Goal: Task Accomplishment & Management: Complete application form

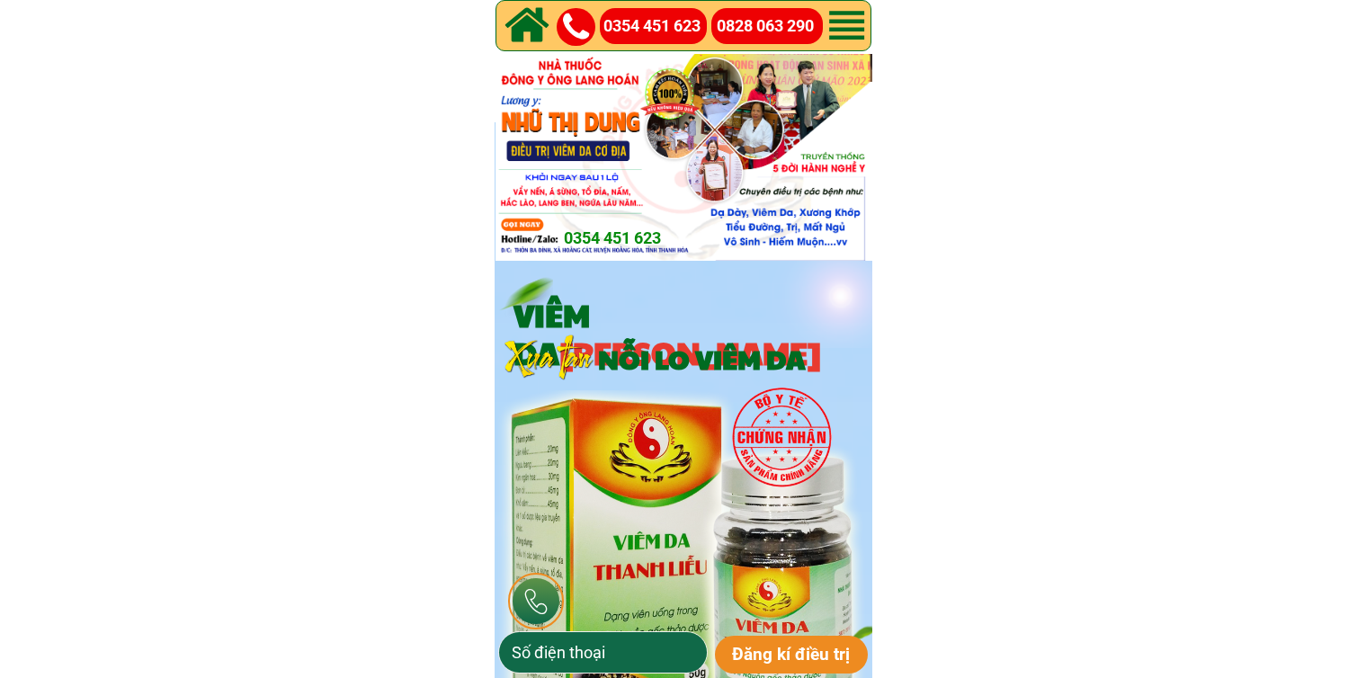
type input "0375120651"
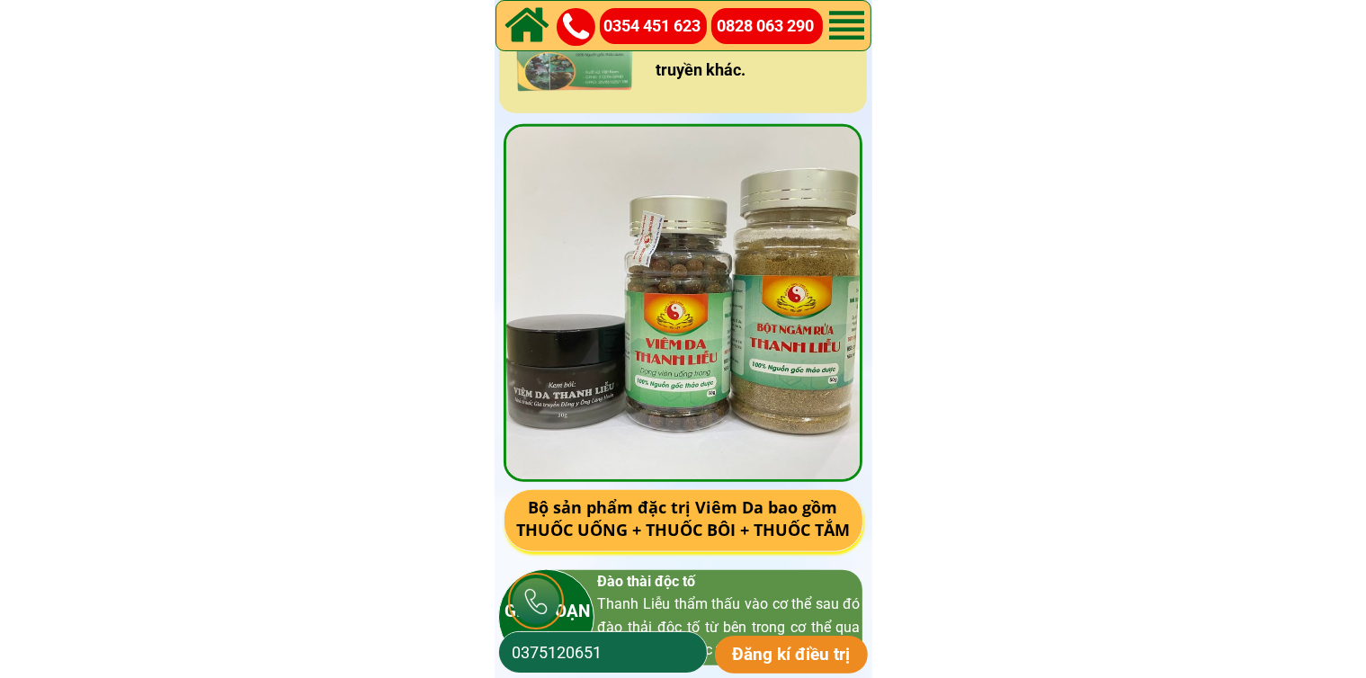
scroll to position [2608, 0]
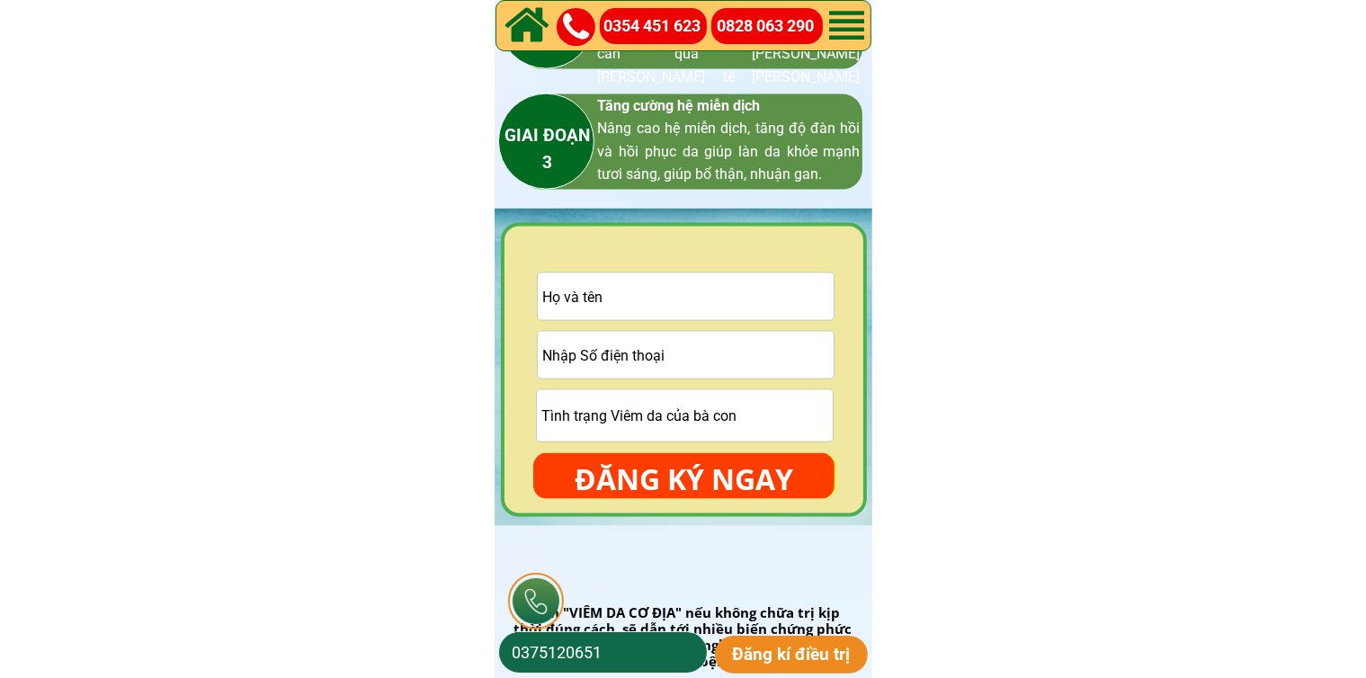
click at [740, 307] on input "text" at bounding box center [686, 296] width 296 height 47
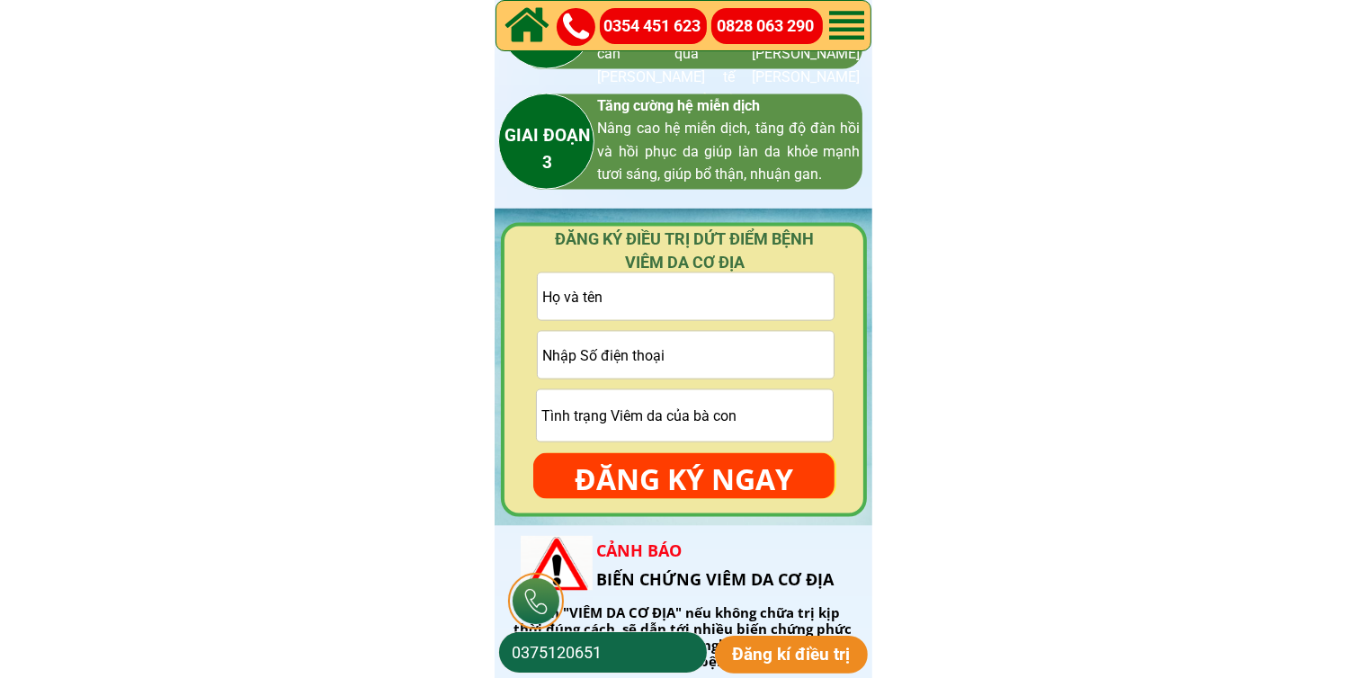
click at [723, 360] on input "tel" at bounding box center [686, 355] width 296 height 47
paste input "0888501479"
type input "0888501479"
click at [681, 299] on input "text" at bounding box center [686, 296] width 296 height 47
paste input "[PERSON_NAME]"
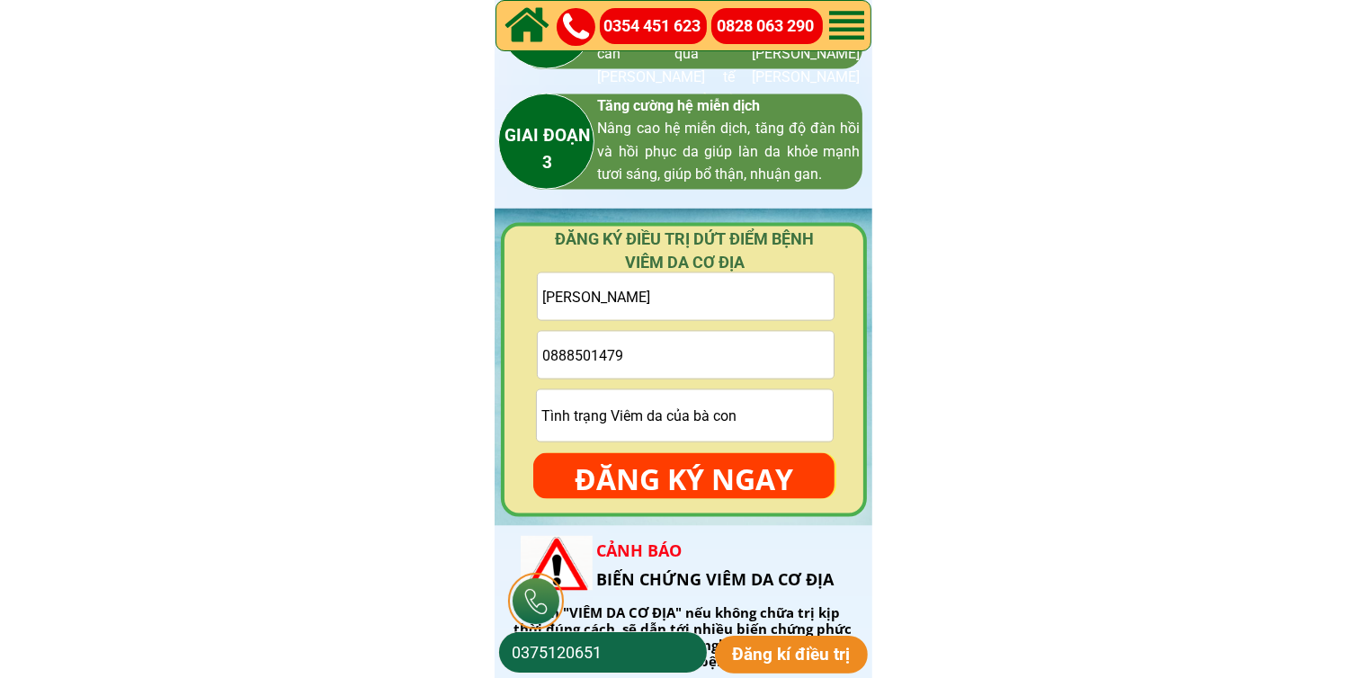
type input "[PERSON_NAME]"
click at [686, 462] on p "ĐĂNG KÝ NGAY" at bounding box center [683, 479] width 301 height 52
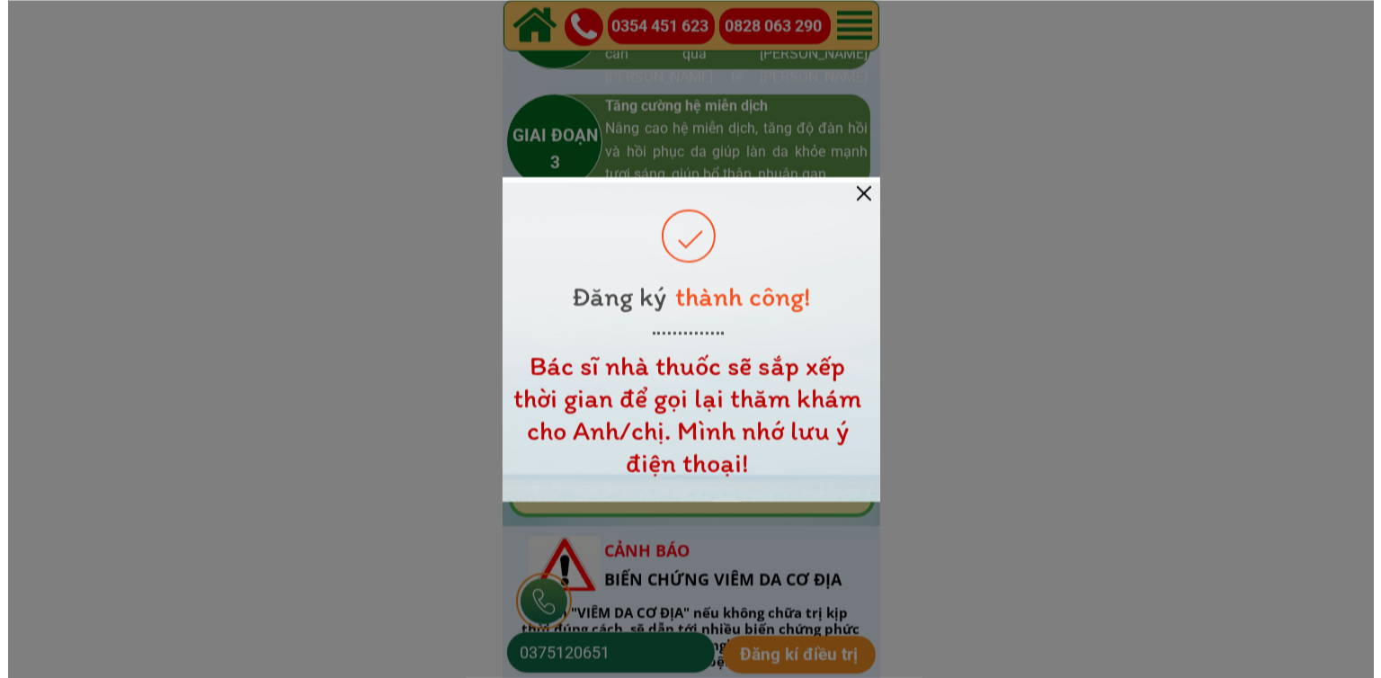
scroll to position [0, 0]
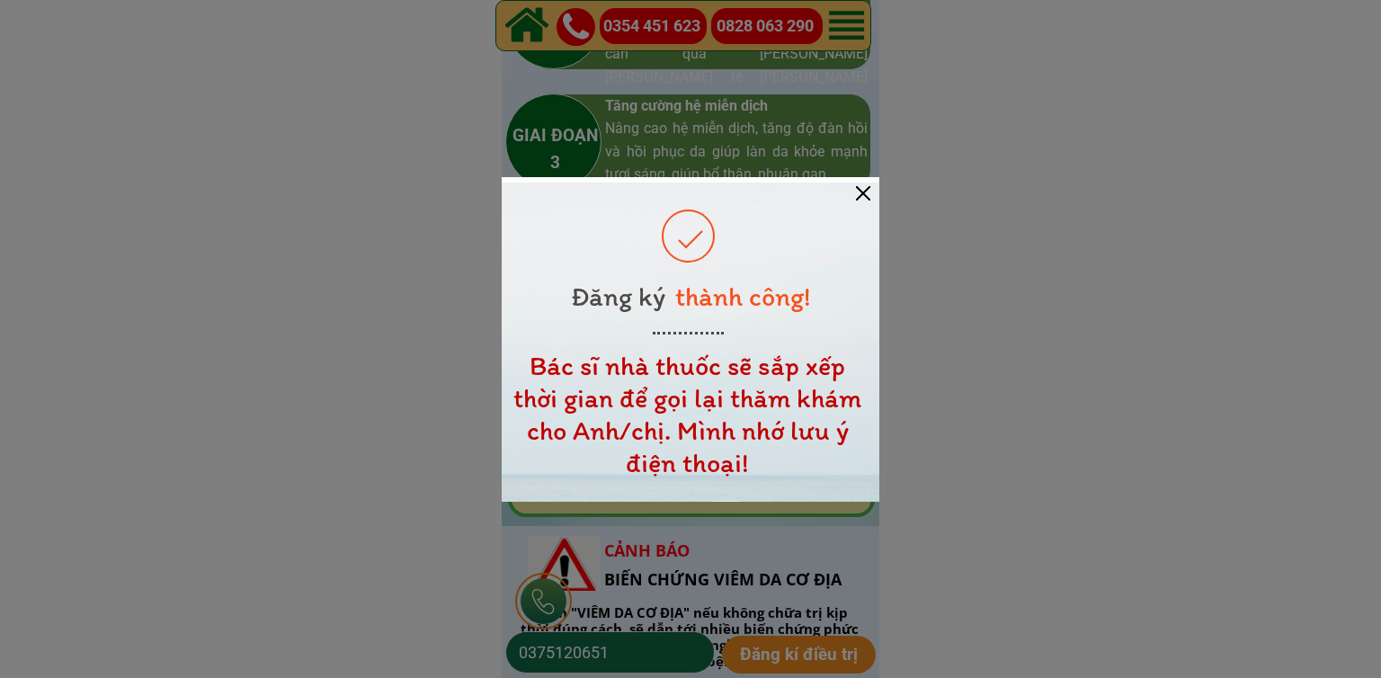
click at [865, 186] on div at bounding box center [863, 193] width 14 height 14
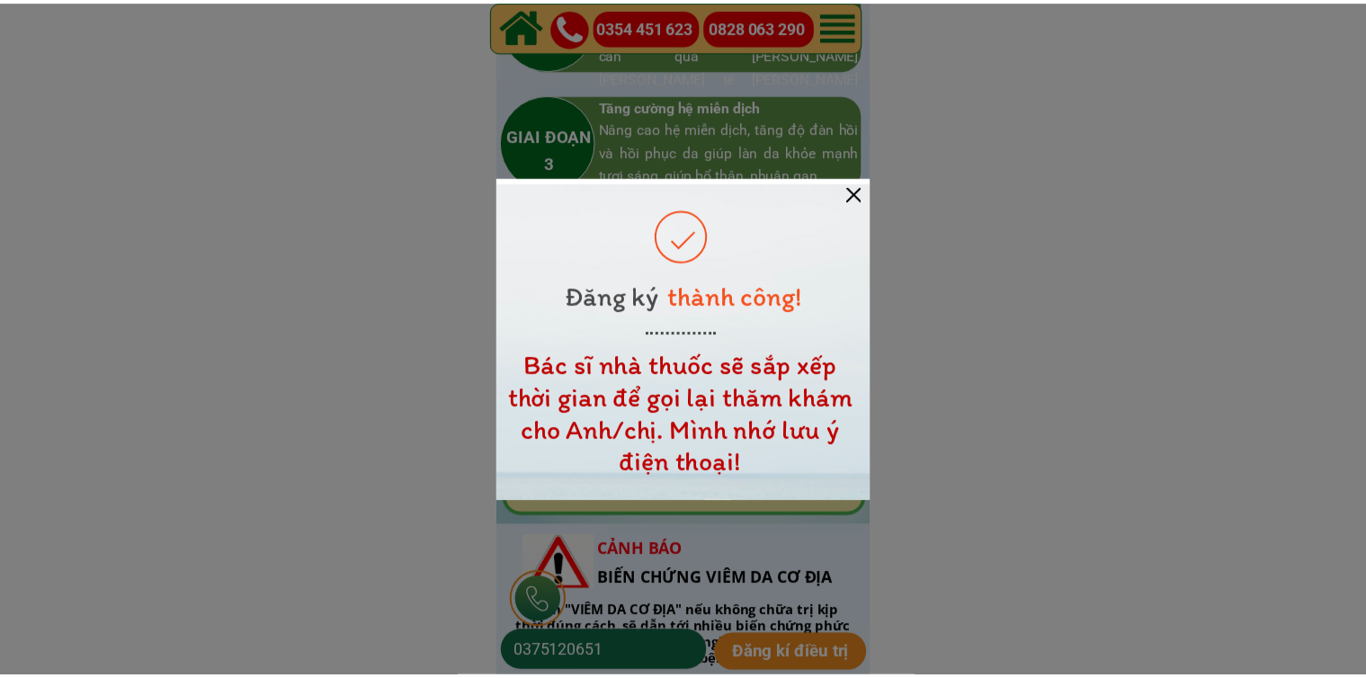
scroll to position [2608, 0]
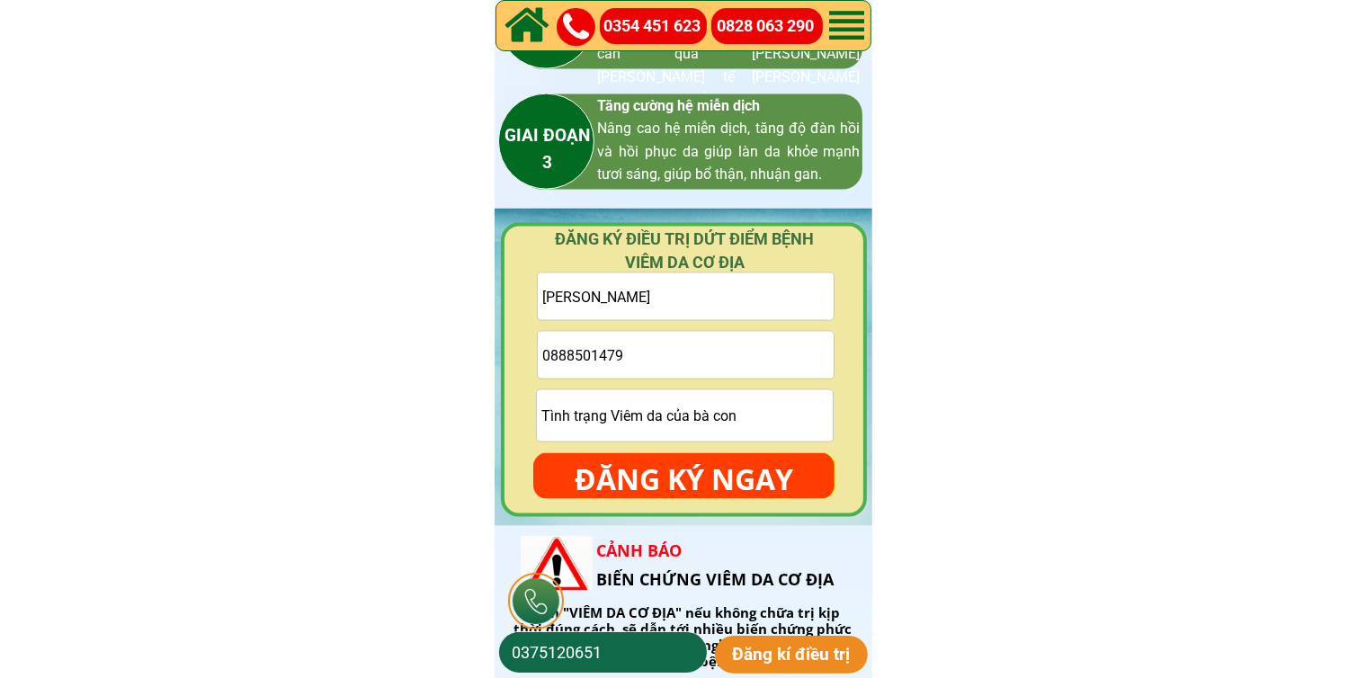
click at [754, 354] on input "0888501479" at bounding box center [686, 355] width 296 height 47
paste input "0966912382"
type input "0966912382"
click at [737, 290] on input "[PERSON_NAME]" at bounding box center [686, 296] width 296 height 47
paste input "[PERSON_NAME]"
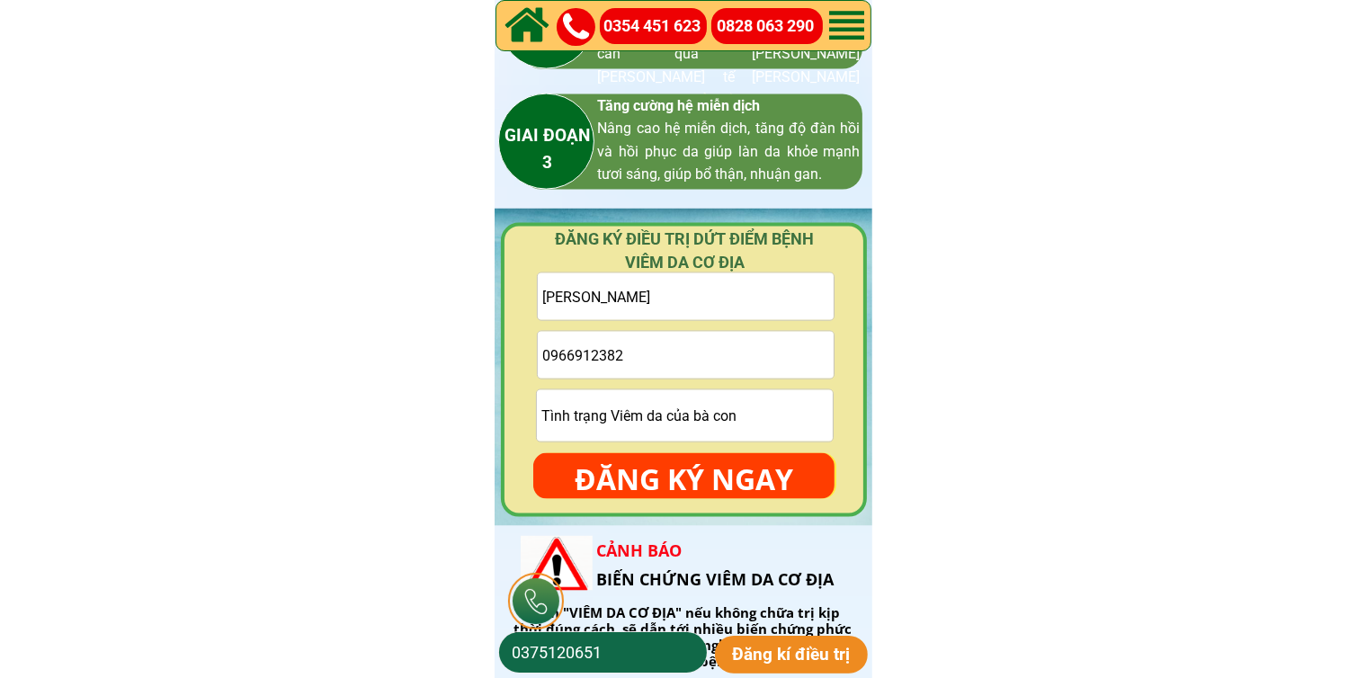
type input "[PERSON_NAME]"
click at [704, 472] on p "ĐĂNG KÝ NGAY" at bounding box center [683, 479] width 301 height 52
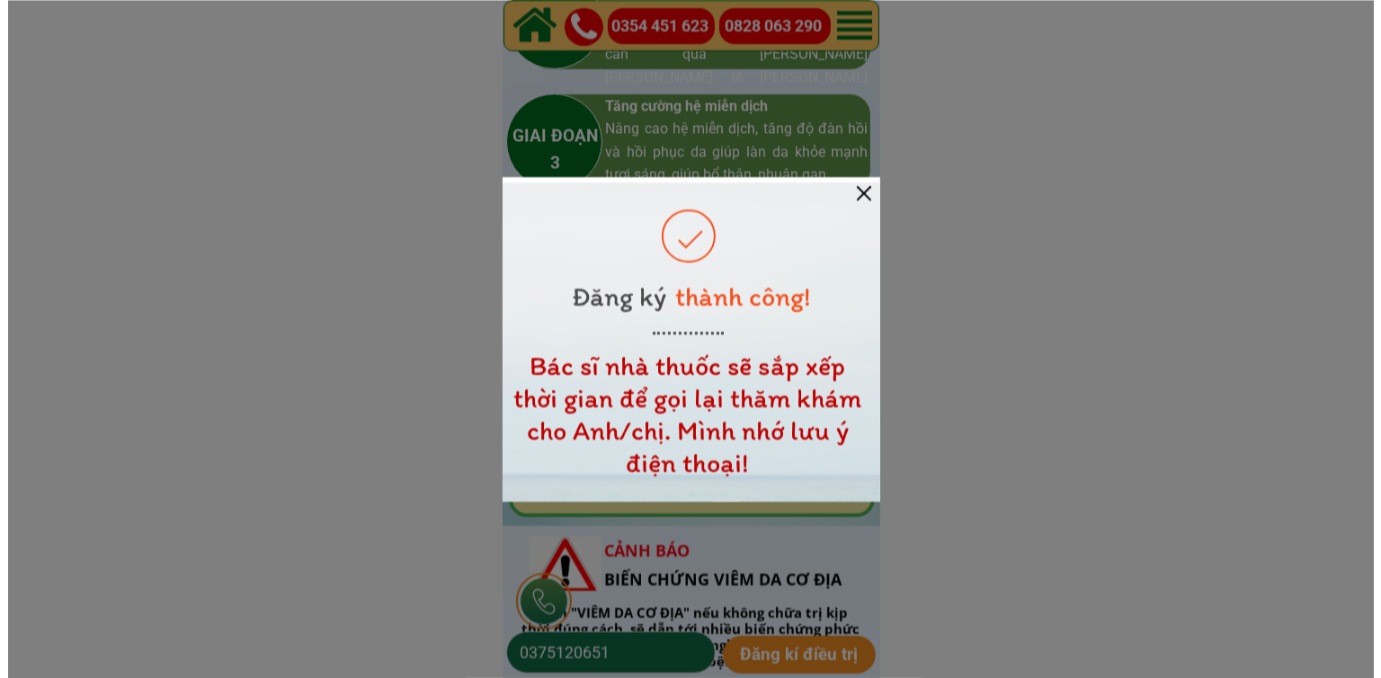
scroll to position [0, 0]
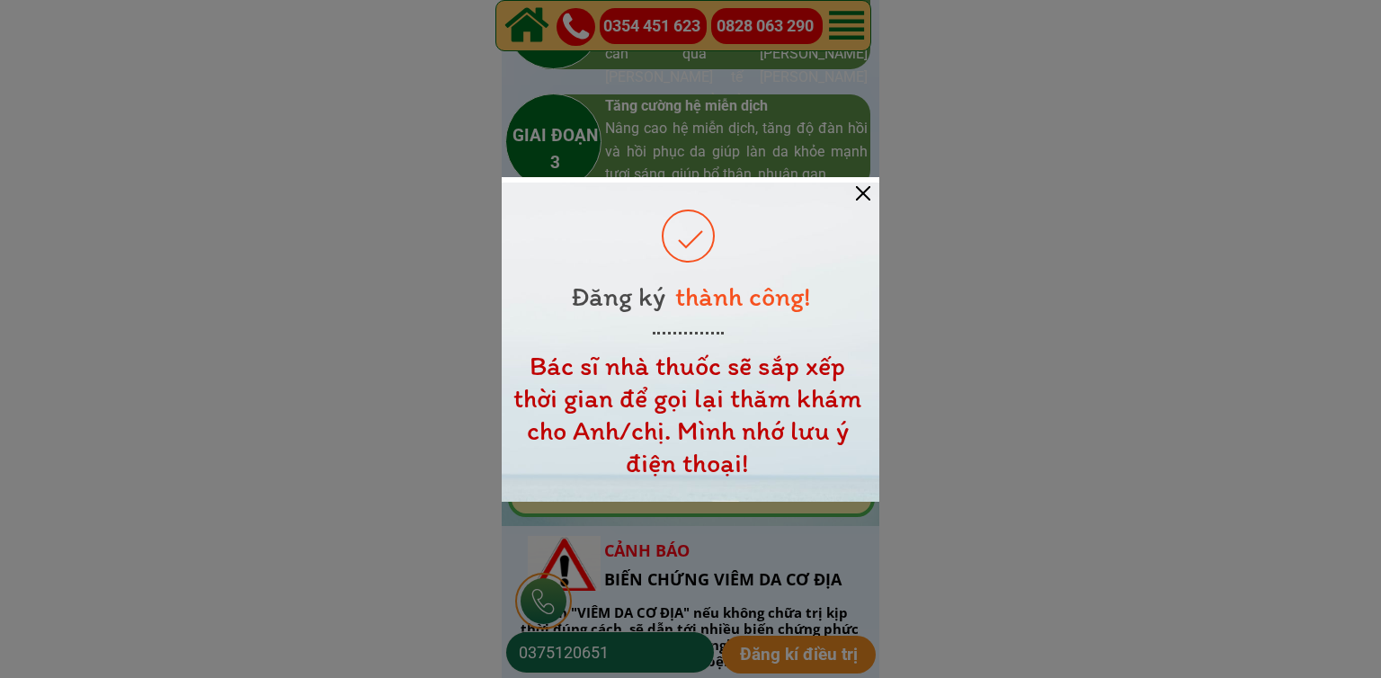
click at [855, 190] on div at bounding box center [691, 342] width 378 height 319
click at [857, 192] on div at bounding box center [863, 193] width 14 height 14
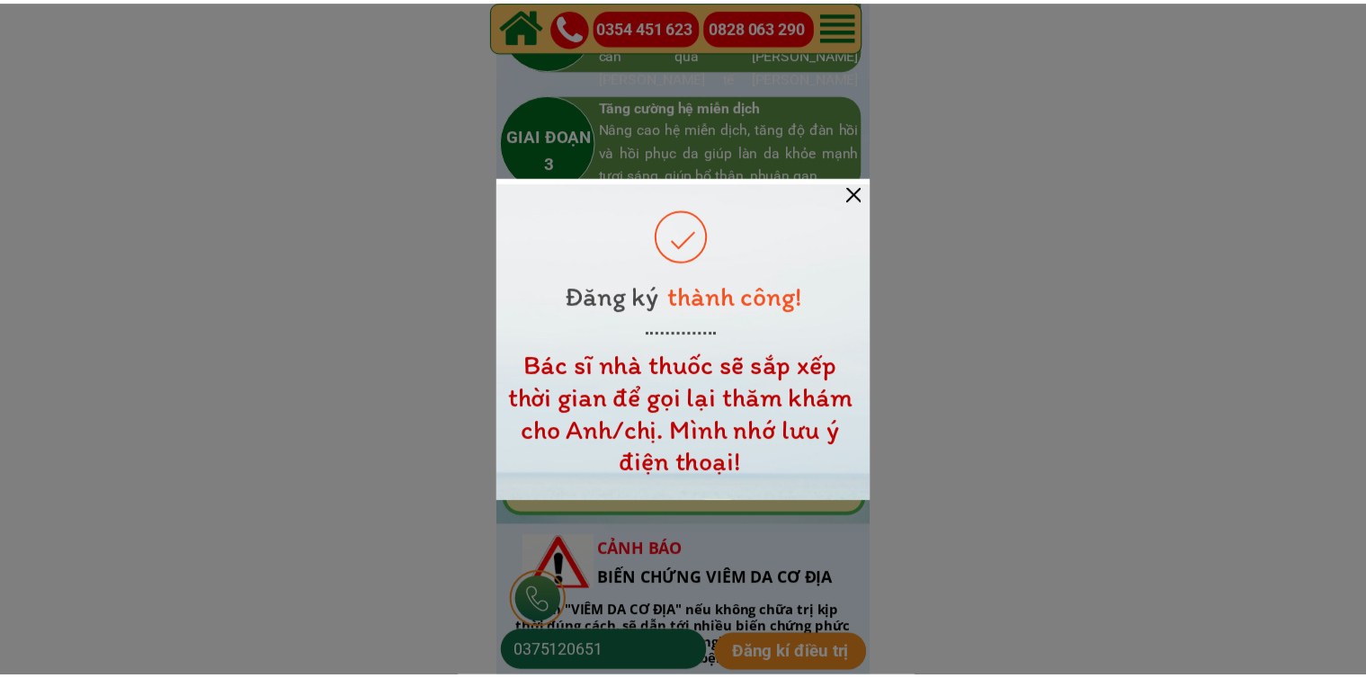
scroll to position [2608, 0]
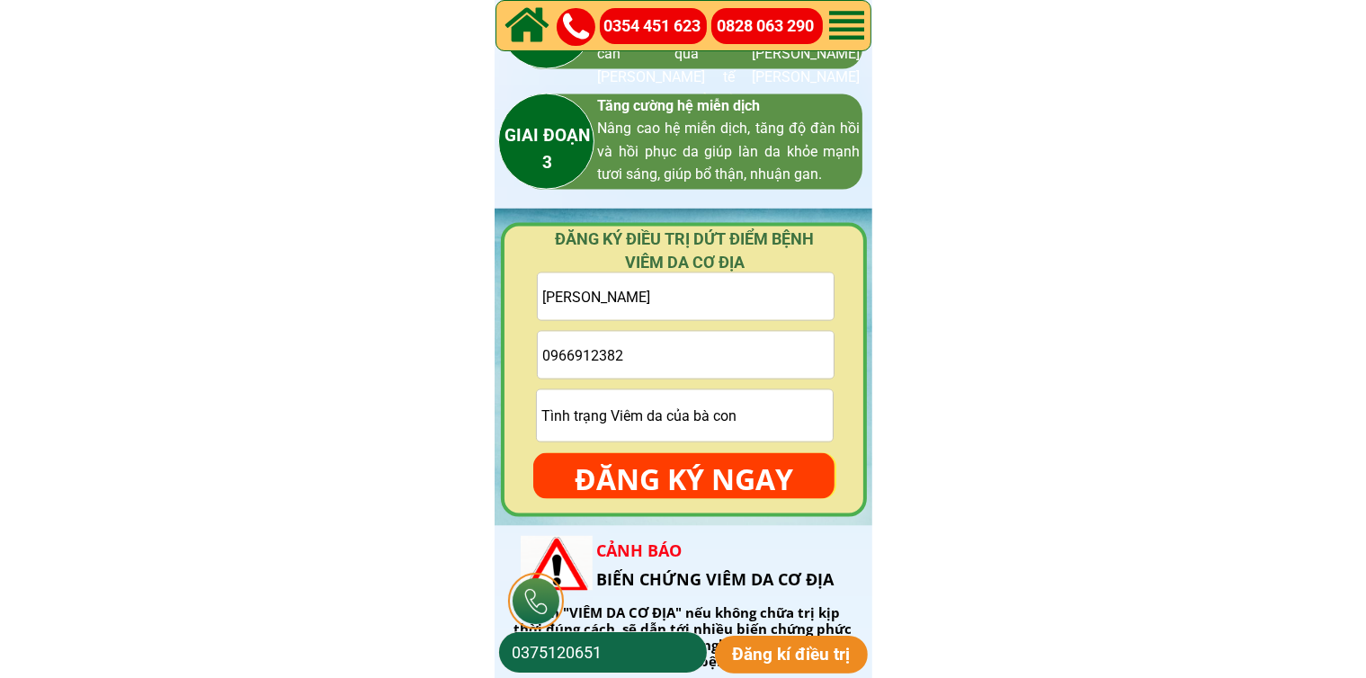
click at [675, 367] on input "0966912382" at bounding box center [686, 355] width 296 height 47
paste input "0332273483"
type input "0332273483"
click at [772, 299] on input "text" at bounding box center [686, 296] width 296 height 47
paste input "[PERSON_NAME]"
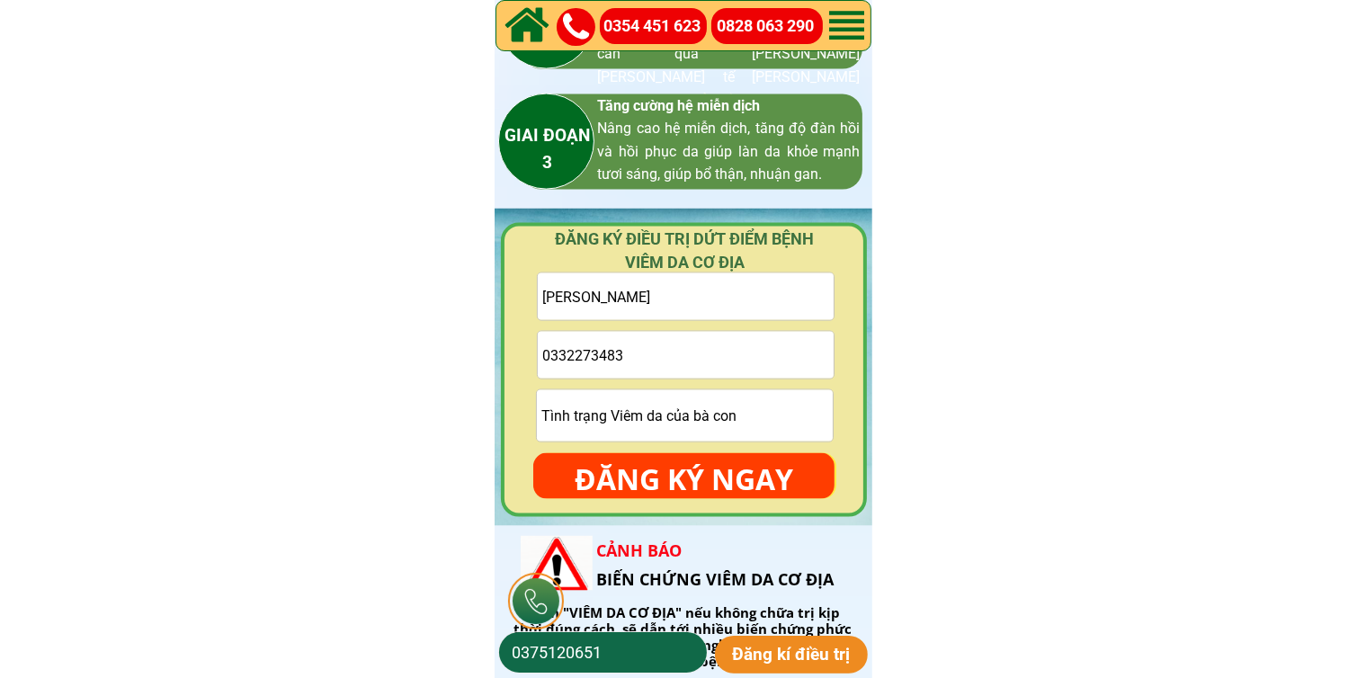
type input "[PERSON_NAME]"
click at [686, 471] on p "ĐĂNG KÝ NGAY" at bounding box center [683, 479] width 301 height 52
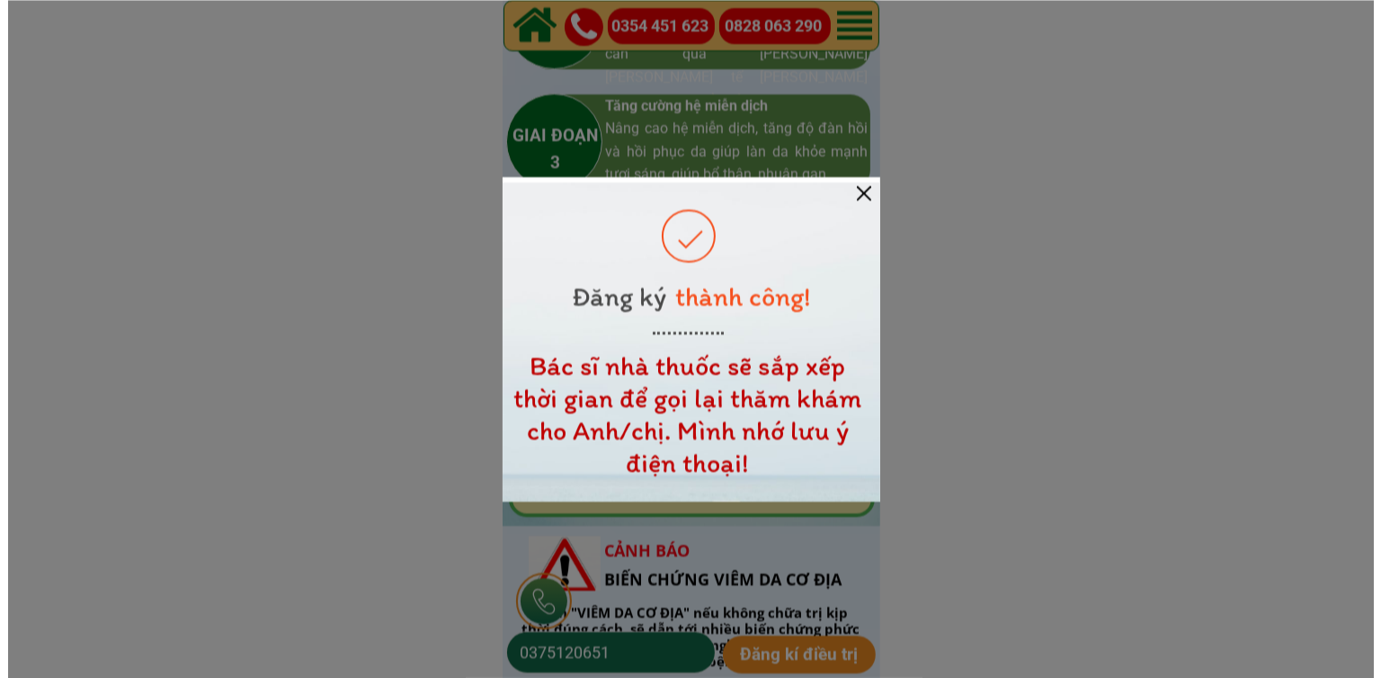
scroll to position [0, 0]
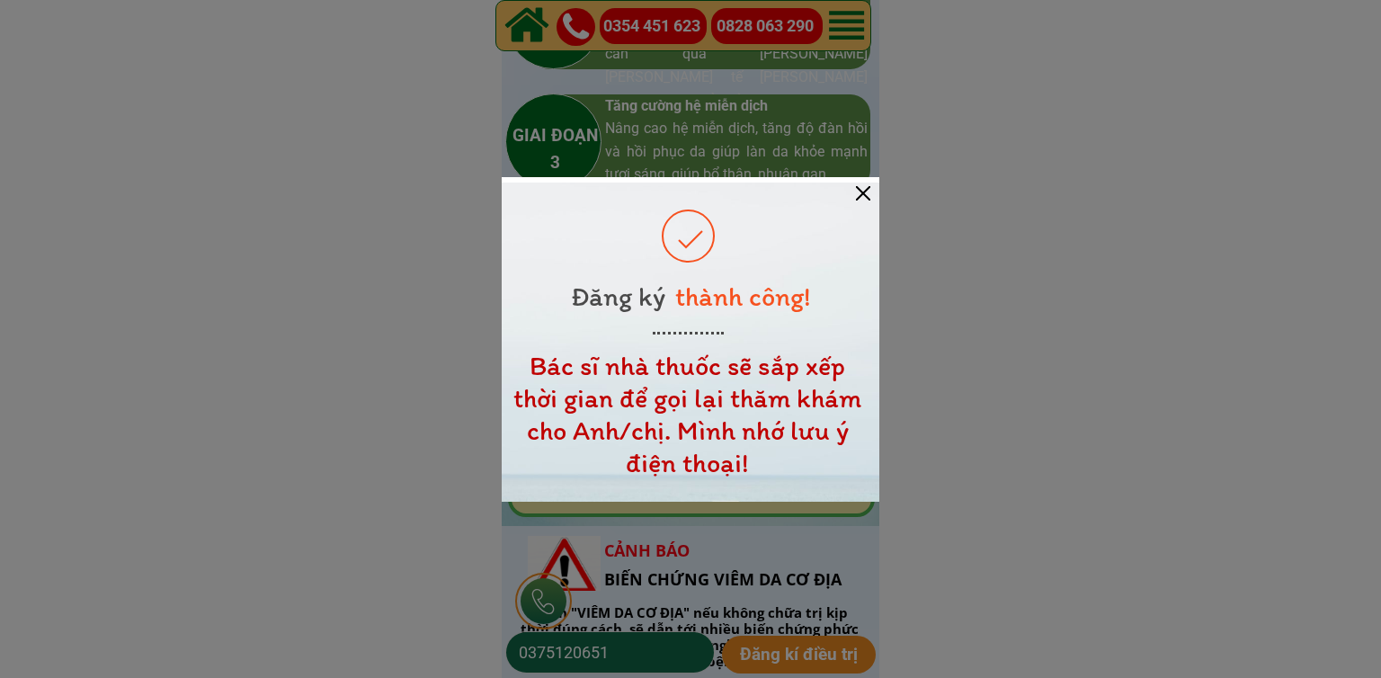
click at [853, 195] on div at bounding box center [691, 342] width 378 height 319
click at [858, 197] on div at bounding box center [863, 193] width 14 height 14
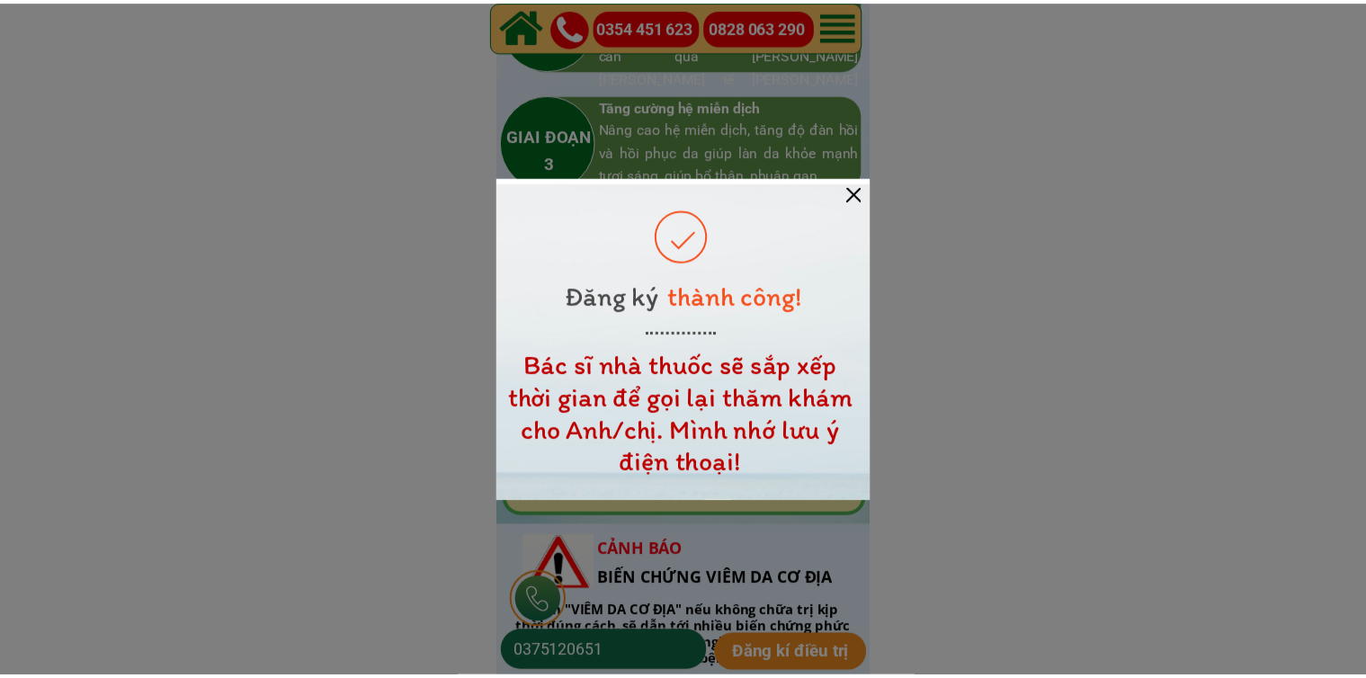
scroll to position [2608, 0]
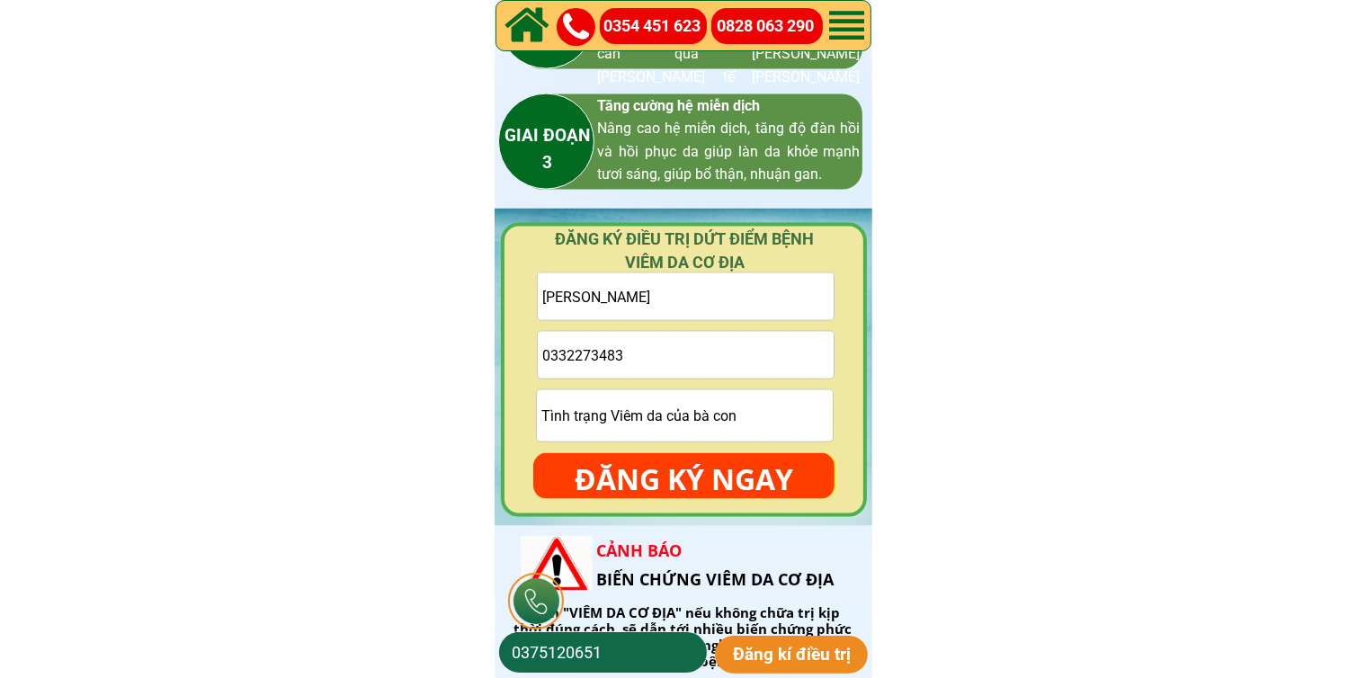
drag, startPoint x: 723, startPoint y: 354, endPoint x: 719, endPoint y: 343, distance: 12.2
click at [721, 353] on input "0332273483" at bounding box center [686, 355] width 296 height 47
paste input "0959034277"
type input "0959034277"
click at [719, 296] on input "[PERSON_NAME]" at bounding box center [686, 296] width 296 height 47
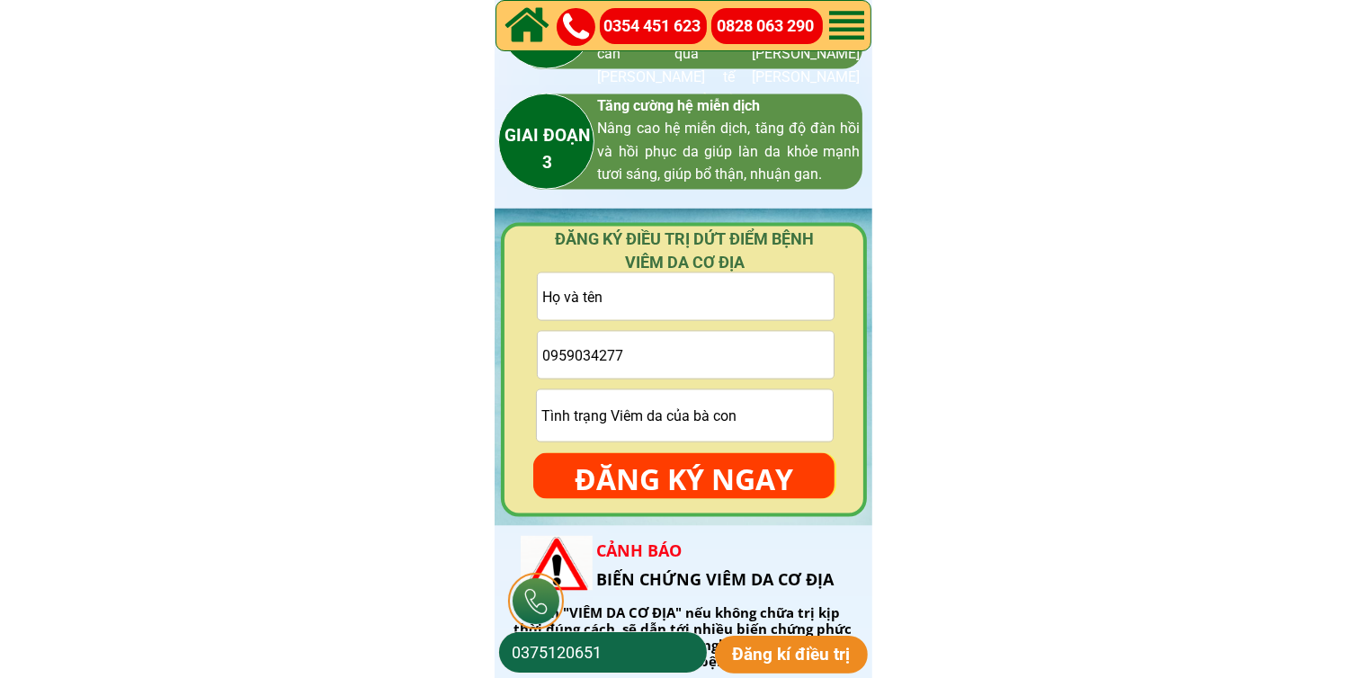
paste input "[PERSON_NAME]"
type input "[PERSON_NAME]"
click at [691, 460] on p "ĐĂNG KÝ NGAY" at bounding box center [683, 479] width 301 height 52
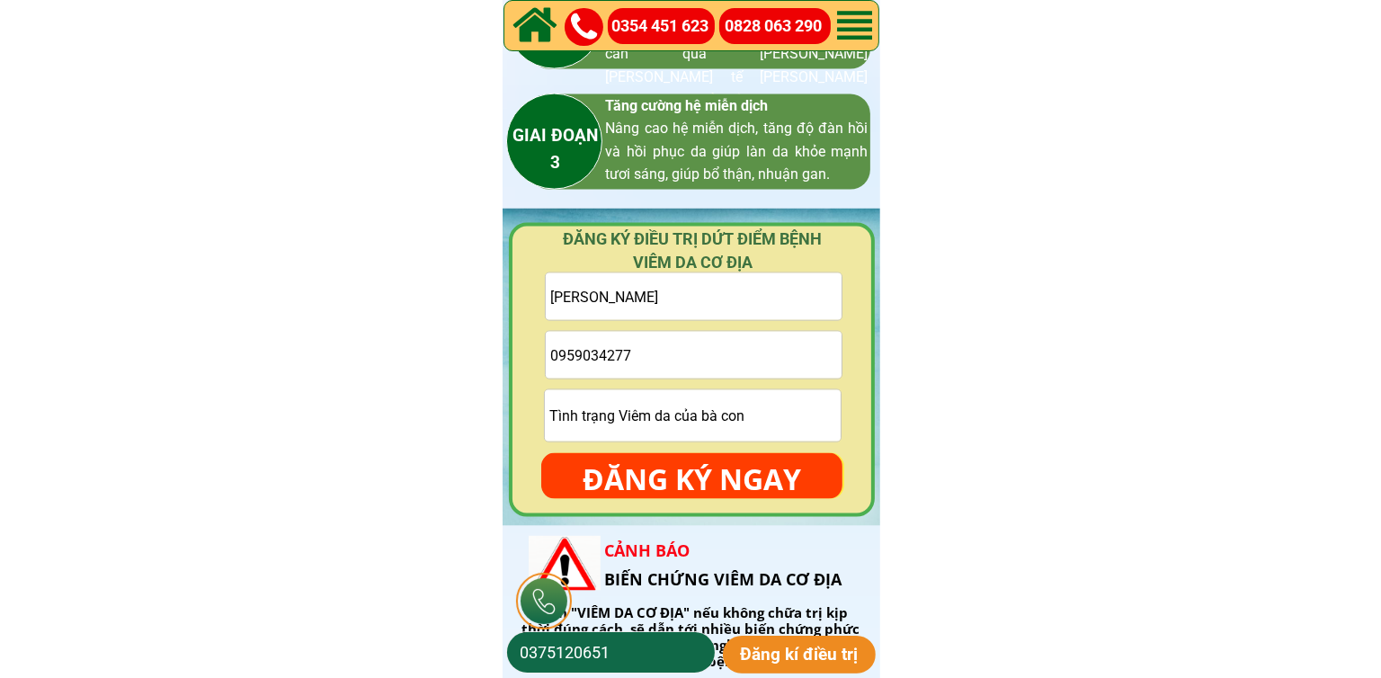
scroll to position [0, 0]
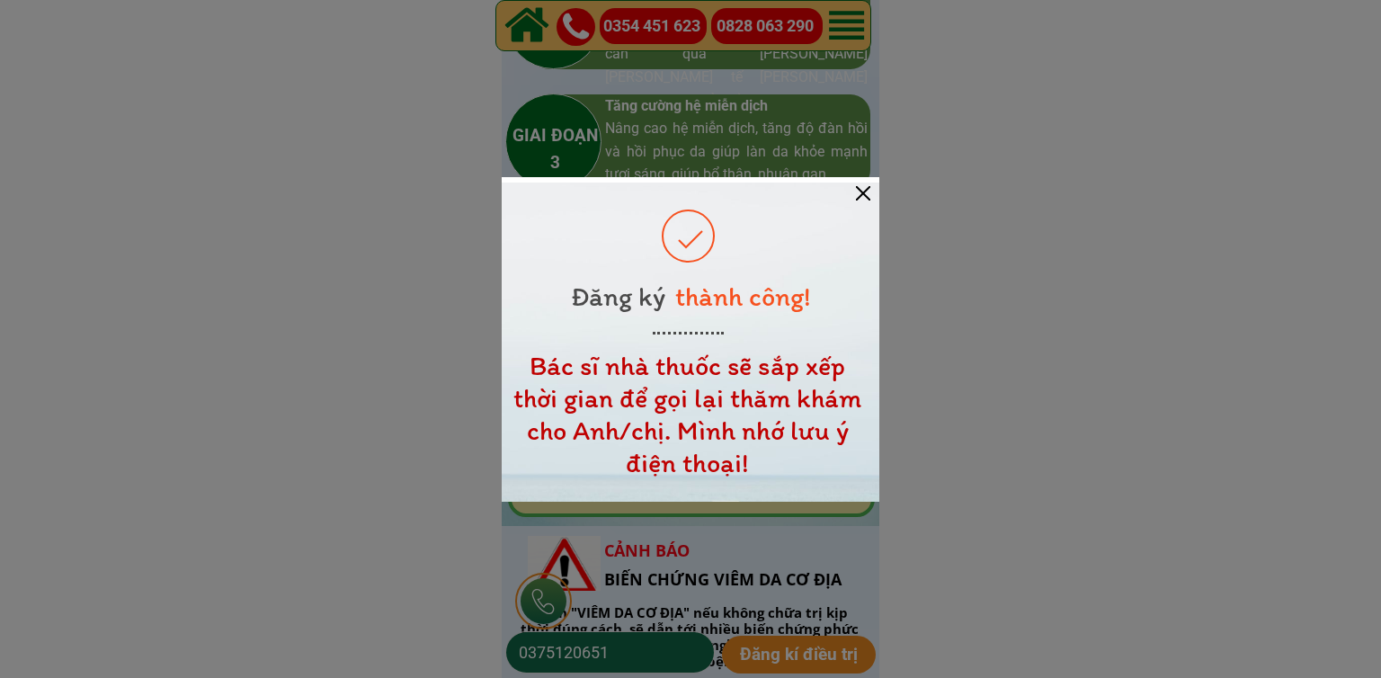
click at [874, 191] on div at bounding box center [691, 342] width 378 height 319
click at [868, 191] on div at bounding box center [863, 193] width 14 height 14
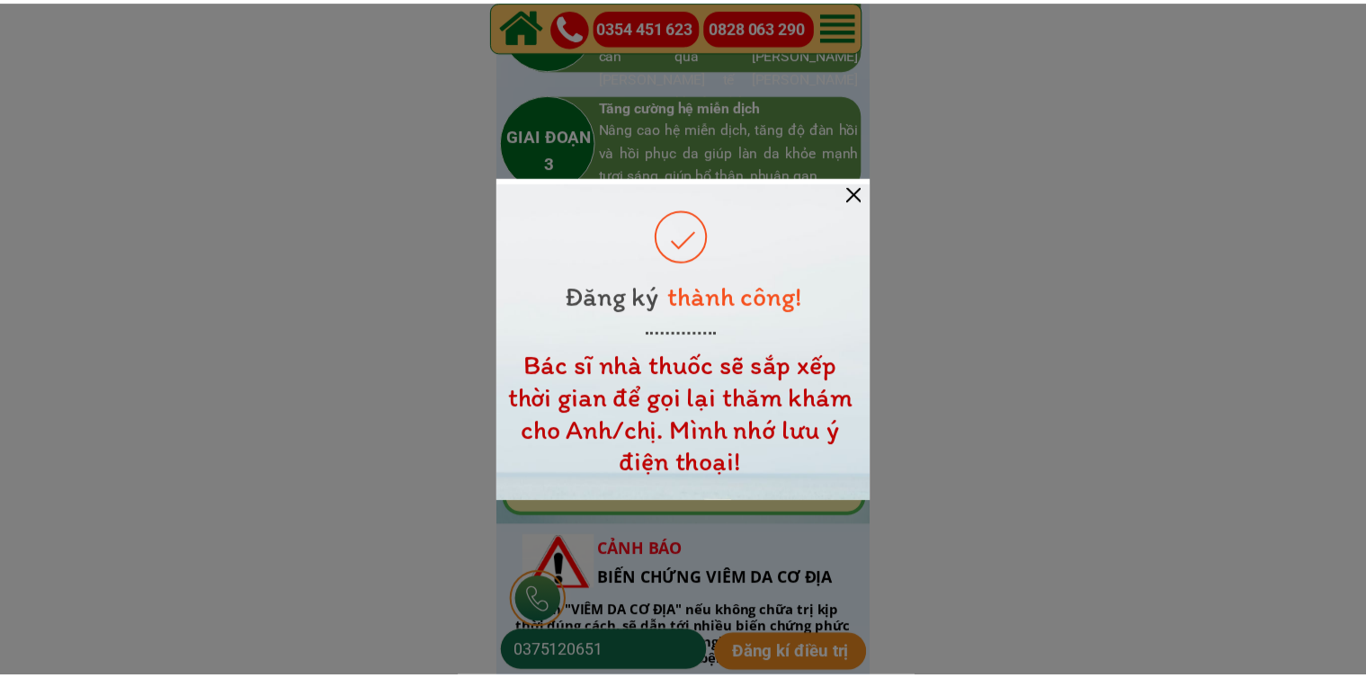
scroll to position [2608, 0]
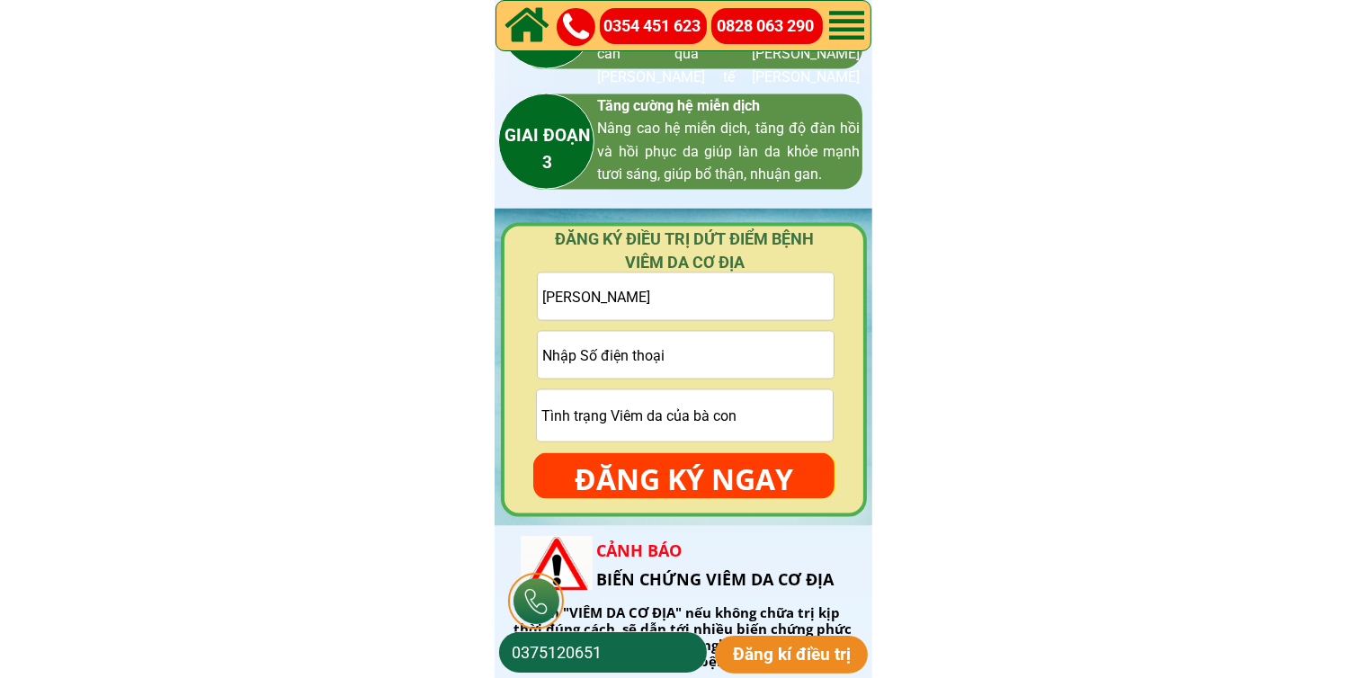
drag, startPoint x: 752, startPoint y: 350, endPoint x: 742, endPoint y: 357, distance: 12.2
click at [750, 350] on input "tel" at bounding box center [686, 355] width 296 height 47
paste input "0389330165"
type input "0389330165"
click at [788, 307] on input "text" at bounding box center [686, 296] width 296 height 47
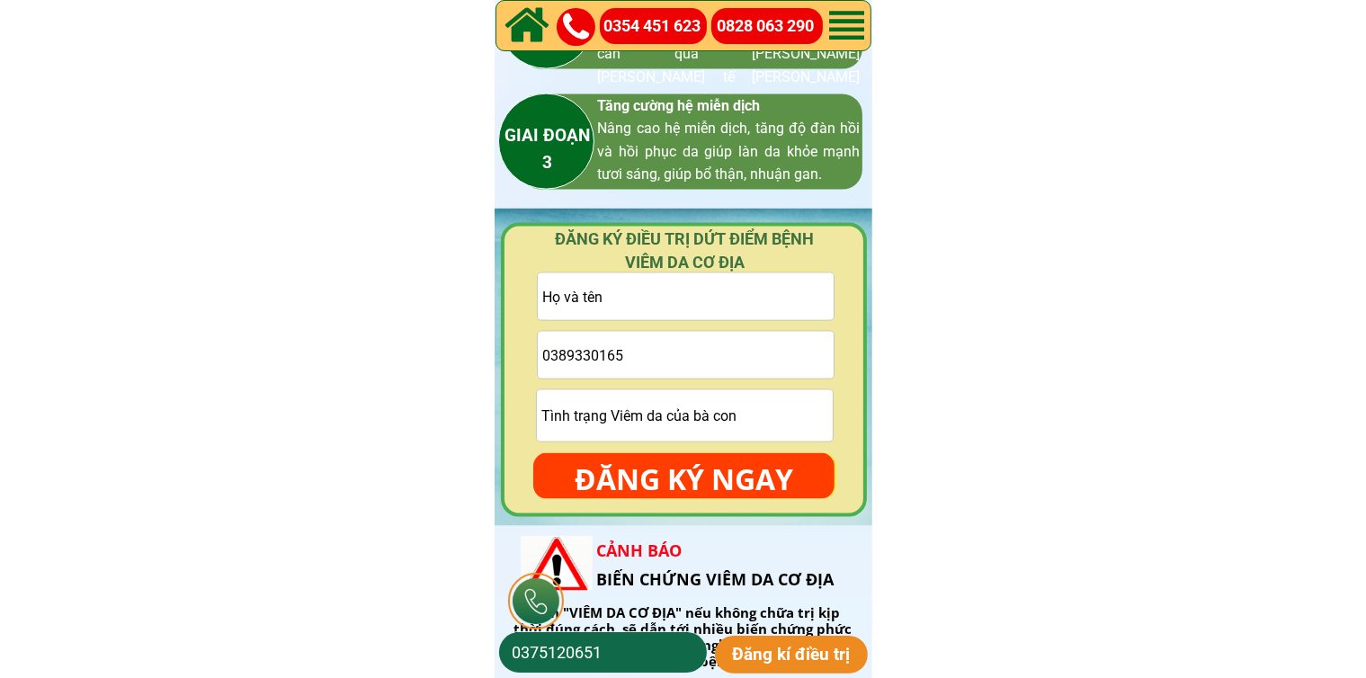
paste input "[PERSON_NAME]"
type input "[PERSON_NAME]"
click at [727, 444] on form "[PERSON_NAME] 0389330165 ĐĂNG KÝ NGAY" at bounding box center [683, 385] width 301 height 227
drag, startPoint x: 726, startPoint y: 440, endPoint x: 724, endPoint y: 429, distance: 10.9
click at [726, 439] on input "text" at bounding box center [685, 415] width 296 height 51
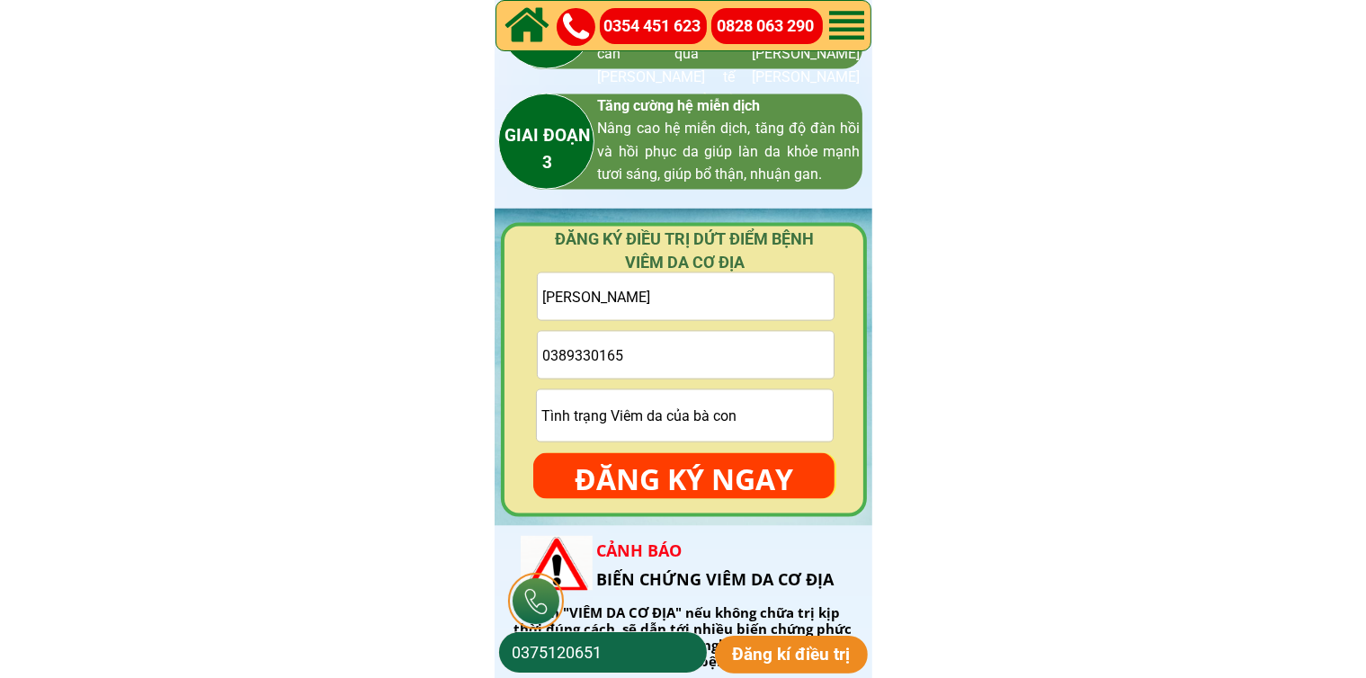
drag, startPoint x: 696, startPoint y: 434, endPoint x: 698, endPoint y: 454, distance: 19.9
click at [697, 436] on input "text" at bounding box center [685, 415] width 296 height 51
click at [702, 480] on p "ĐĂNG KÝ NGAY" at bounding box center [683, 479] width 301 height 52
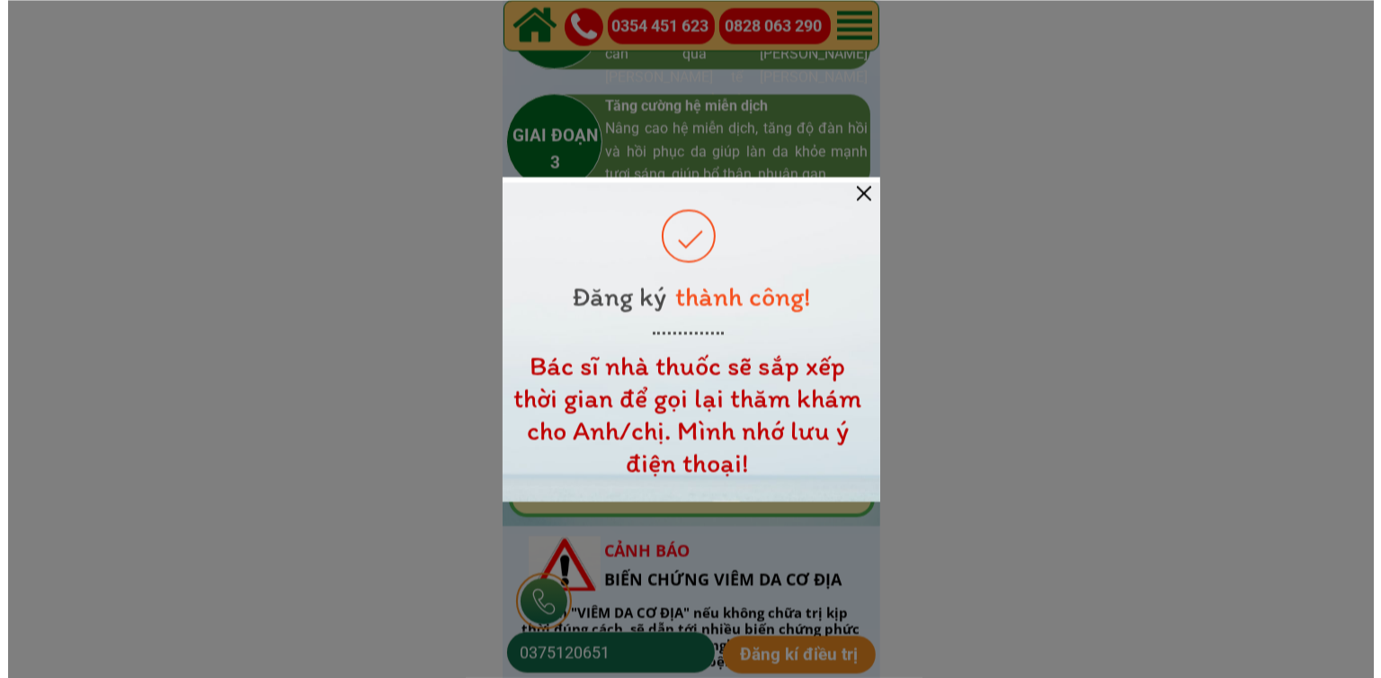
scroll to position [0, 0]
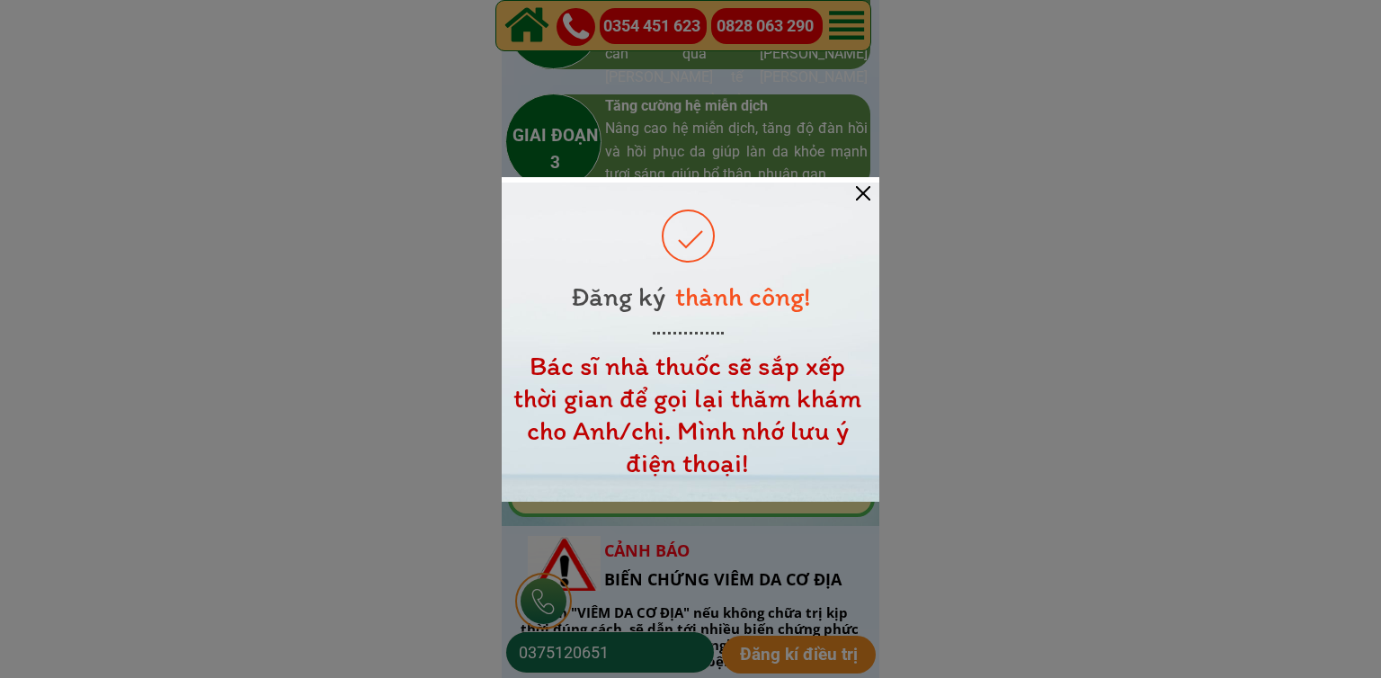
click at [863, 192] on div at bounding box center [863, 193] width 14 height 14
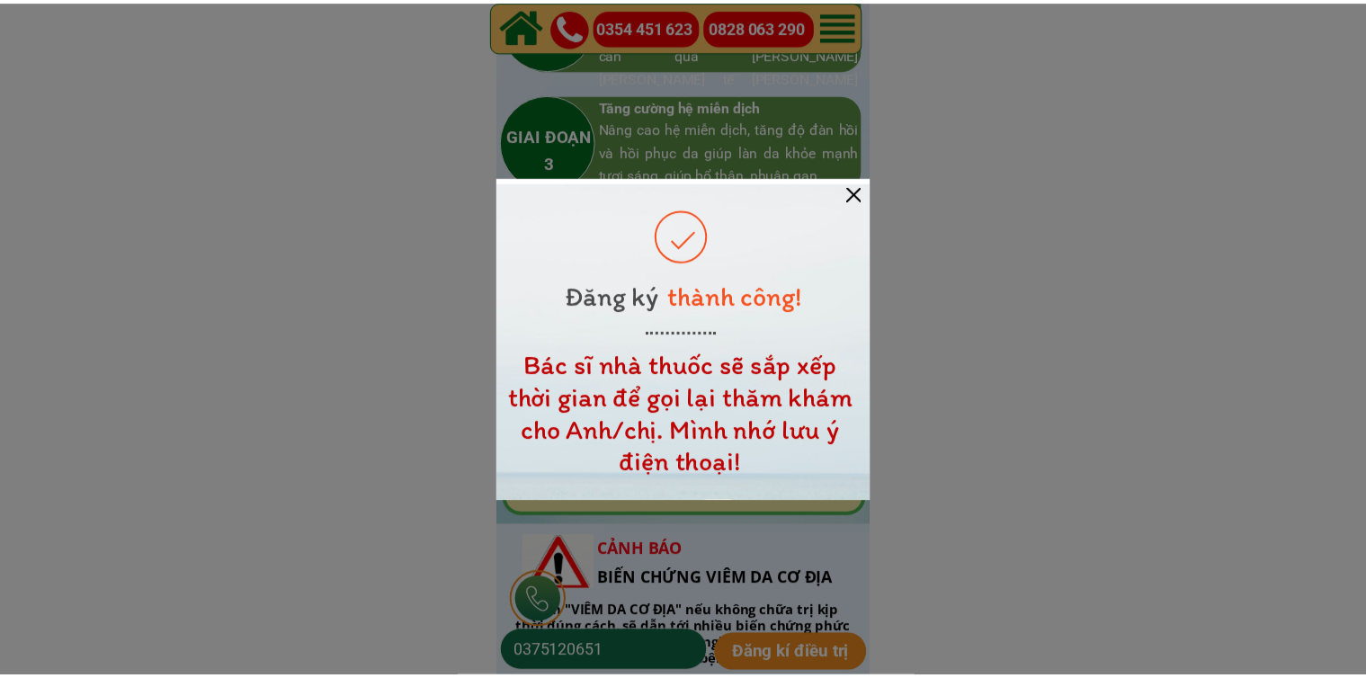
scroll to position [2608, 0]
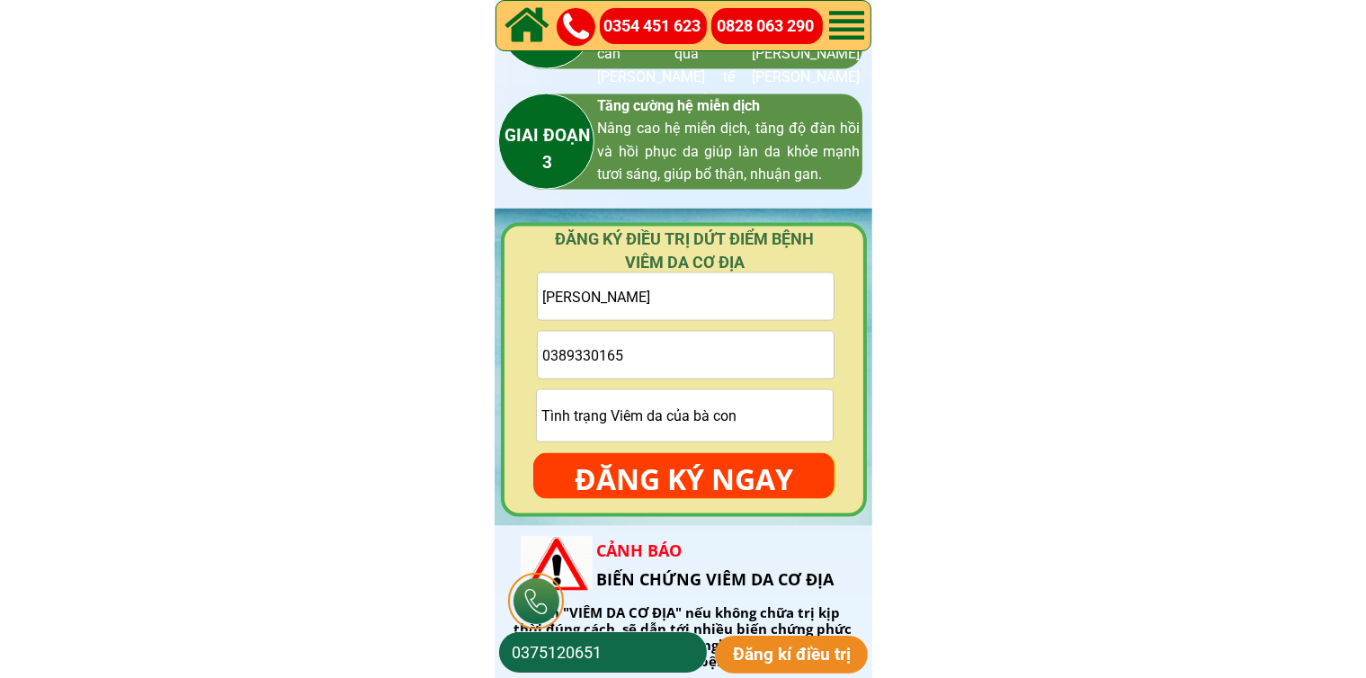
click at [713, 362] on input "0389330165" at bounding box center [686, 355] width 296 height 47
paste input "0869932562"
type input "0869932562"
click at [708, 299] on input "text" at bounding box center [686, 296] width 296 height 47
paste input "[PERSON_NAME]"
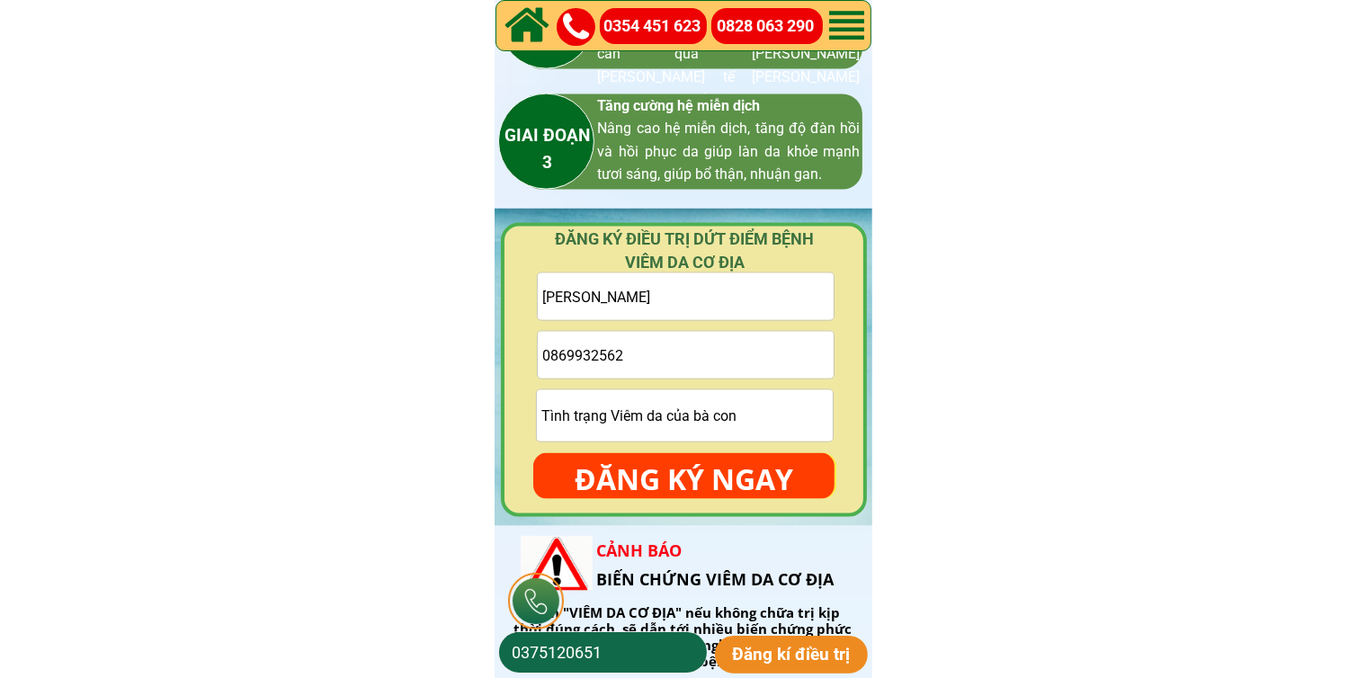
drag, startPoint x: 675, startPoint y: 359, endPoint x: 631, endPoint y: 430, distance: 83.6
click at [635, 422] on form "[PERSON_NAME] 0869932562 ĐĂNG KÝ NGAY" at bounding box center [683, 385] width 301 height 227
type input "[PERSON_NAME]"
click at [694, 460] on p "ĐĂNG KÝ NGAY" at bounding box center [683, 479] width 301 height 52
click at [744, 368] on input "0869932562" at bounding box center [686, 355] width 296 height 47
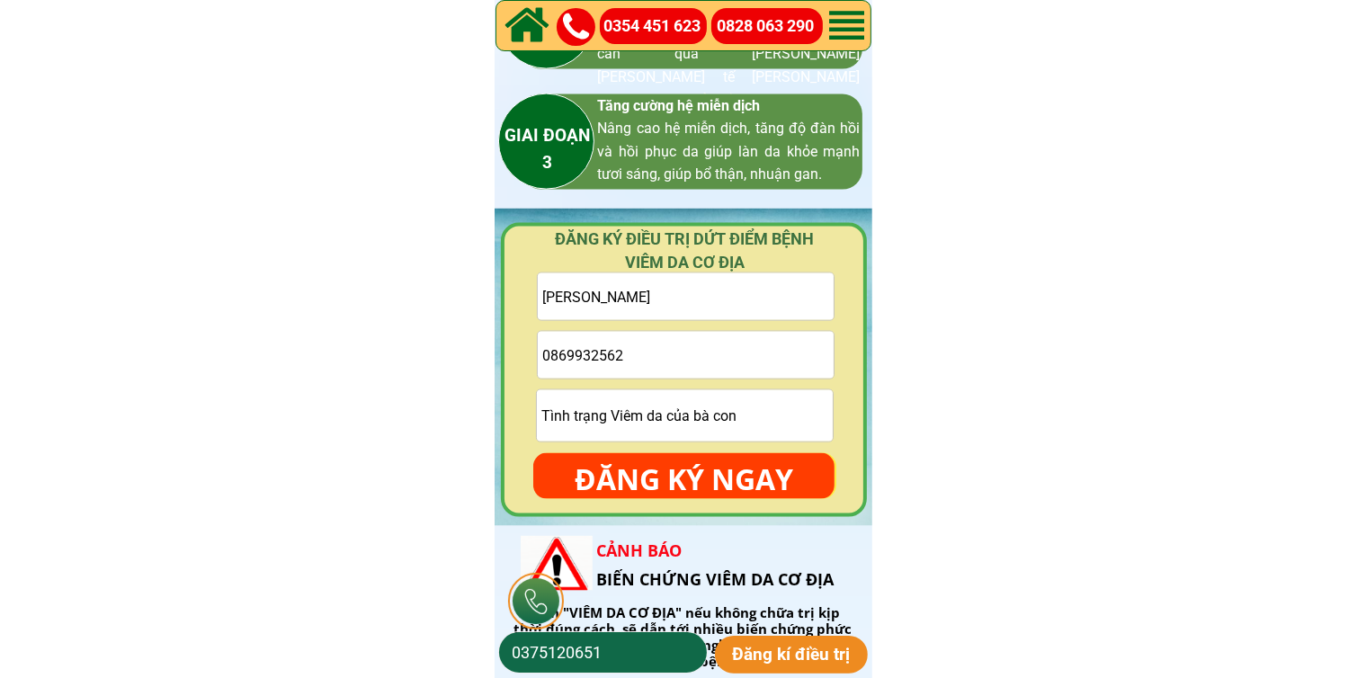
click at [743, 364] on input "0869932562" at bounding box center [686, 355] width 296 height 47
paste input "0967822307"
click at [728, 347] on input "08699325620967822307" at bounding box center [686, 355] width 296 height 47
click at [728, 349] on input "08699325620967822307" at bounding box center [686, 355] width 296 height 47
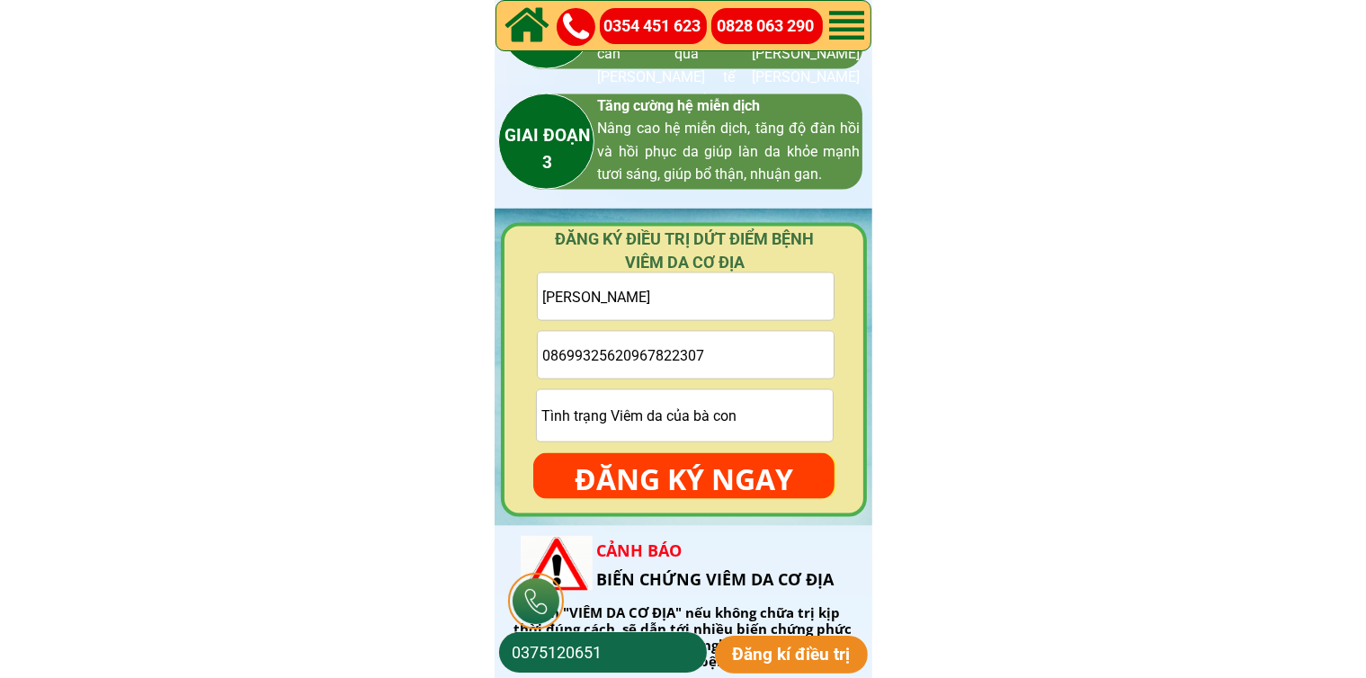
click at [728, 349] on input "08699325620967822307" at bounding box center [686, 355] width 296 height 47
paste input "0967822307"
click at [641, 366] on input "086993256209678223070967822307" at bounding box center [686, 355] width 296 height 47
click at [641, 364] on input "086993256209678223070967822307" at bounding box center [686, 355] width 296 height 47
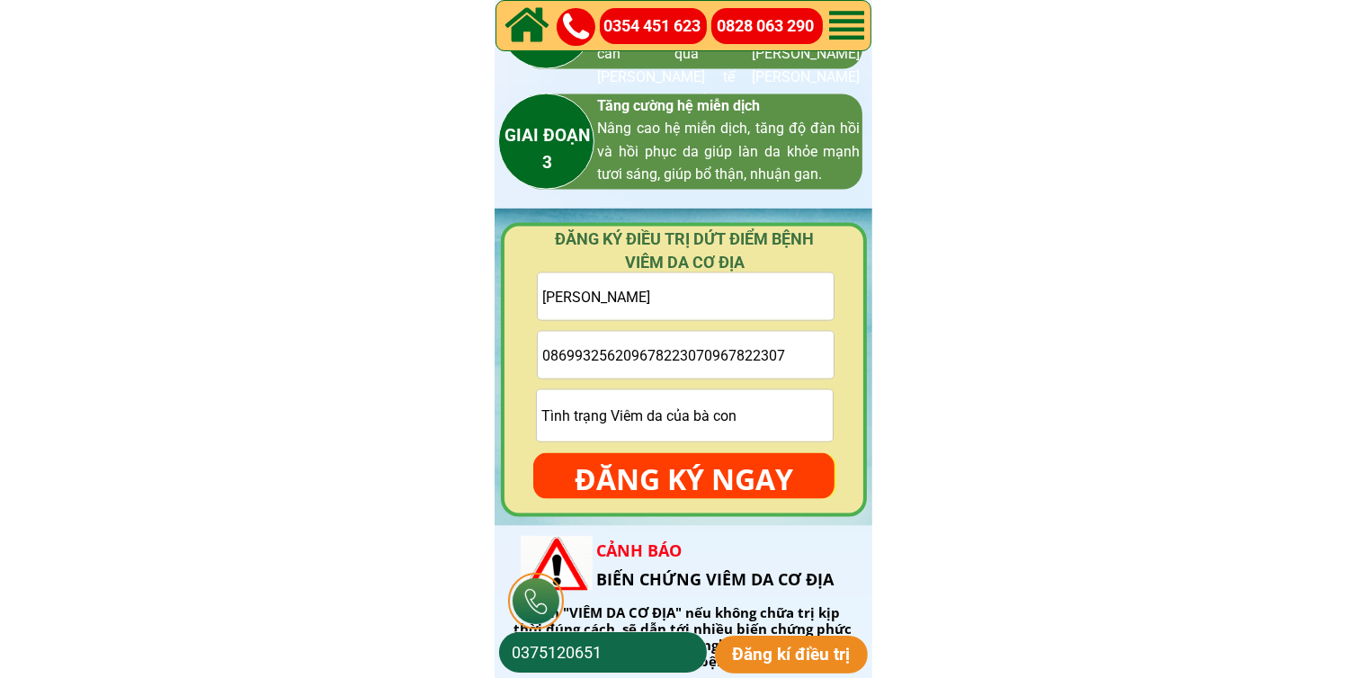
paste input "tel"
type input "0967822307"
click at [695, 291] on input "[PERSON_NAME]" at bounding box center [686, 296] width 296 height 47
paste input "[PERSON_NAME]"
click at [685, 295] on input "[PERSON_NAME] Thiệp" at bounding box center [686, 296] width 296 height 47
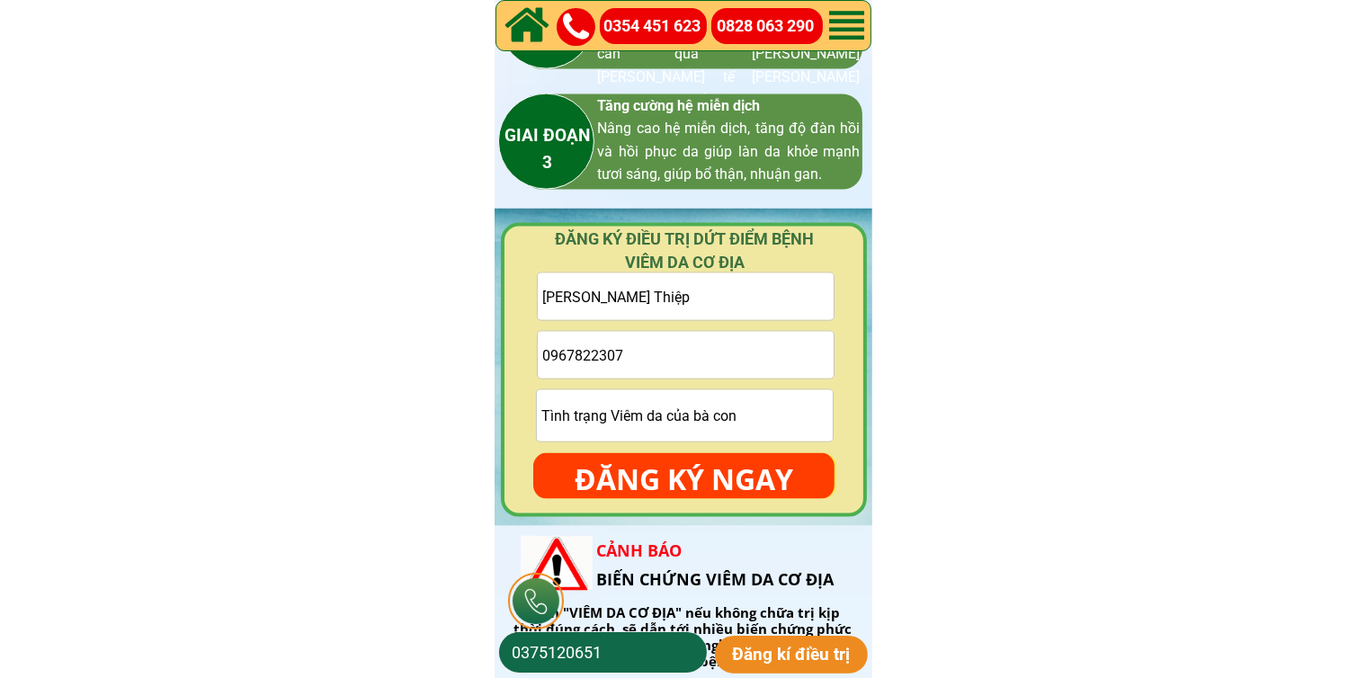
click at [685, 295] on input "[PERSON_NAME] Thiệp" at bounding box center [686, 296] width 296 height 47
click at [685, 294] on input "[PERSON_NAME] Thiệp" at bounding box center [686, 296] width 296 height 47
paste input "text"
type input "[PERSON_NAME]"
click at [763, 484] on p "ĐĂNG KÝ NGAY" at bounding box center [683, 479] width 301 height 52
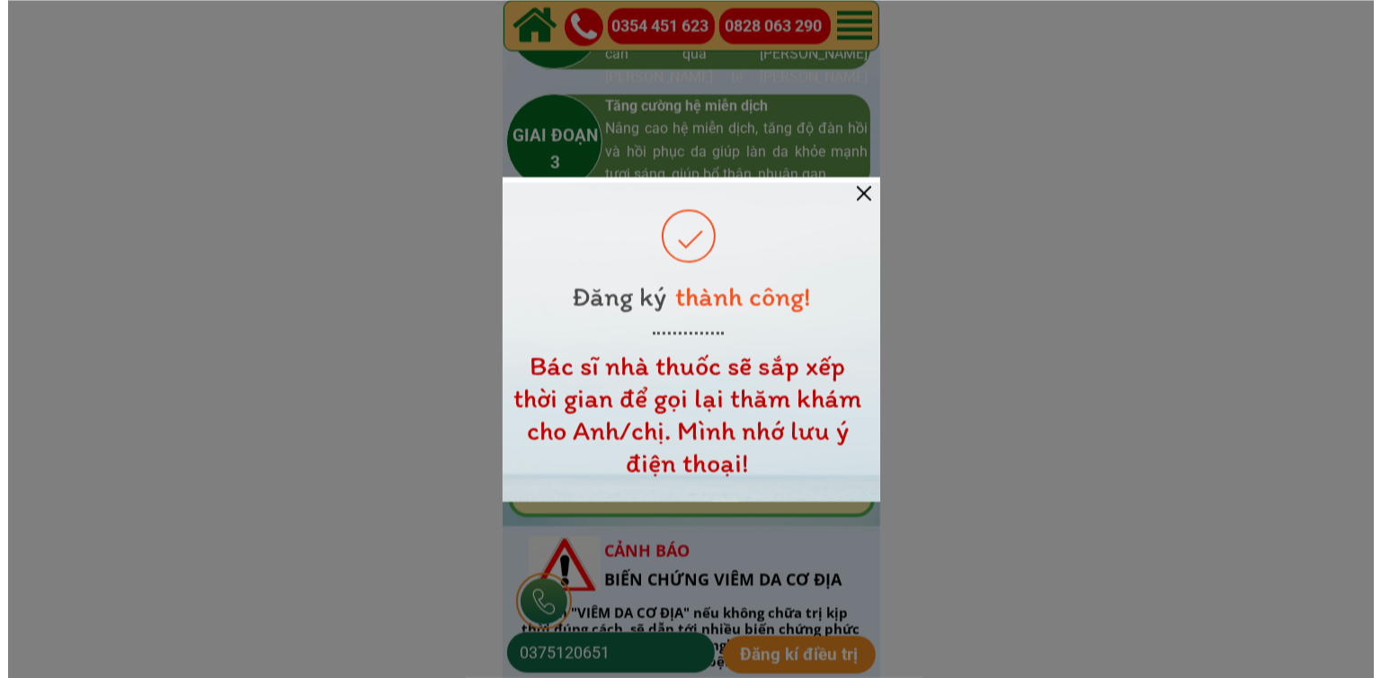
scroll to position [0, 0]
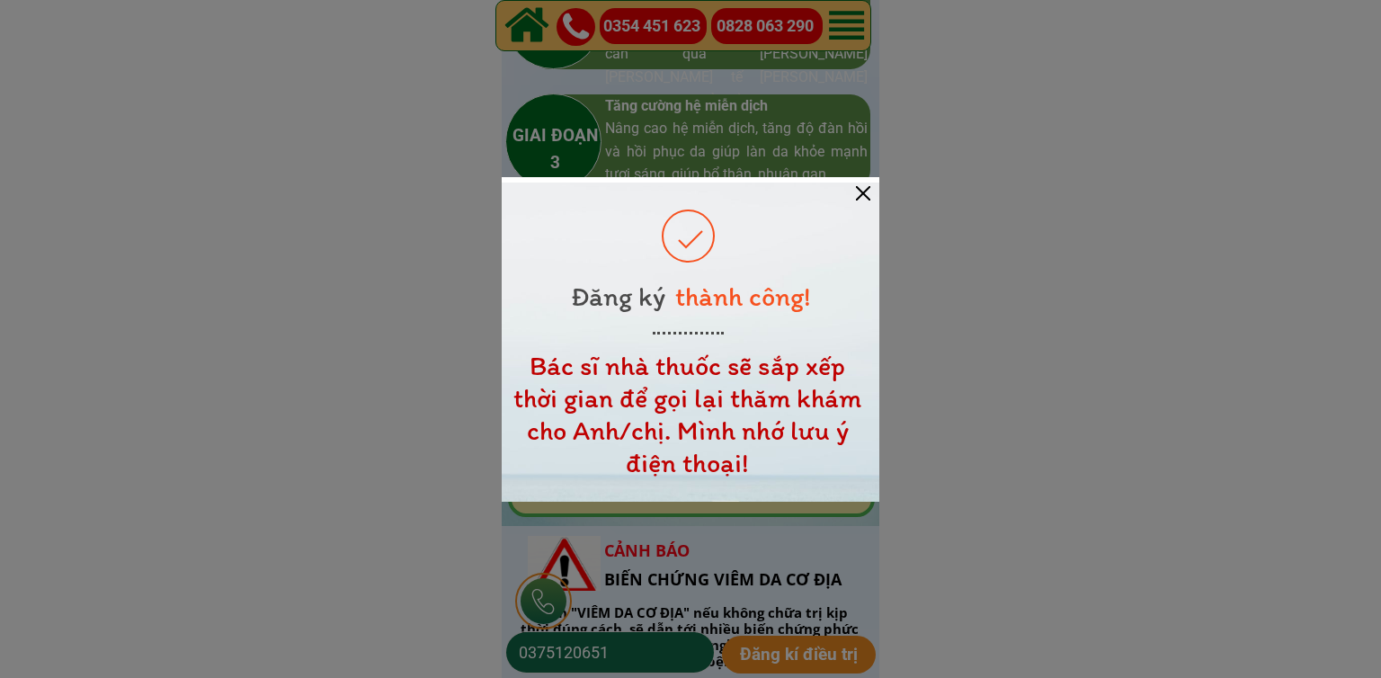
click at [863, 186] on div at bounding box center [863, 193] width 14 height 14
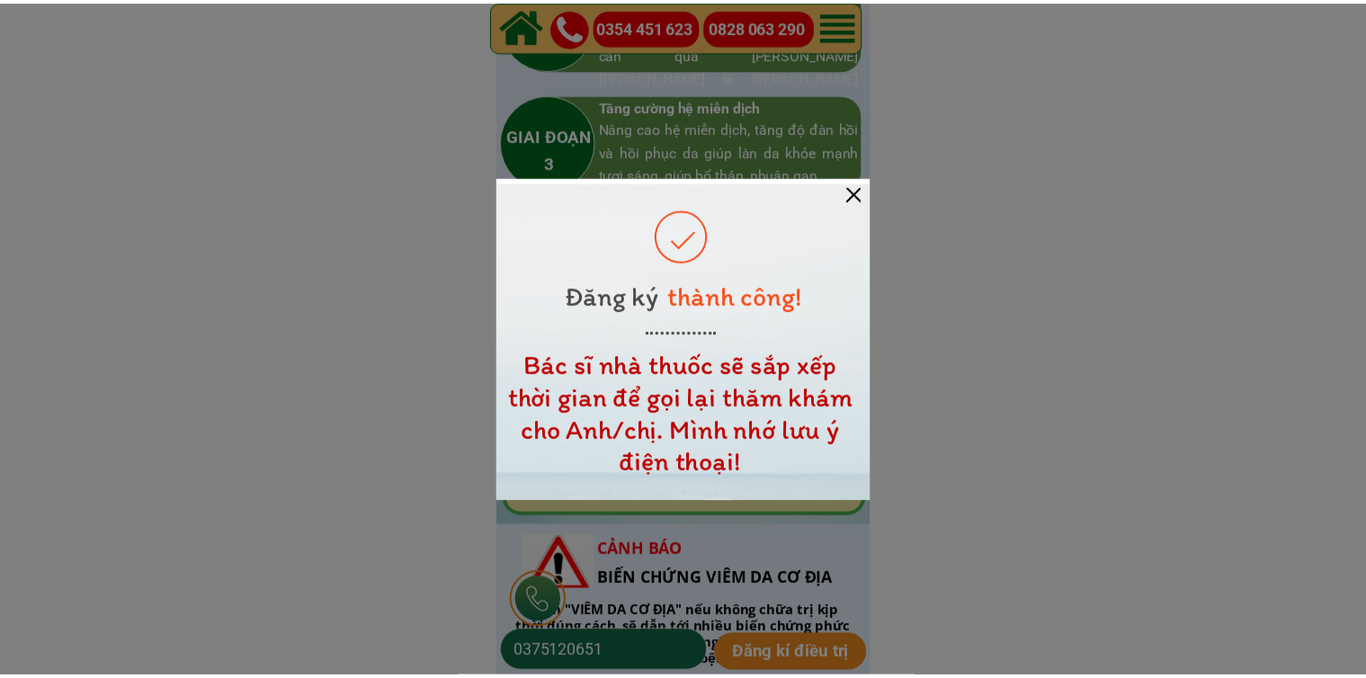
scroll to position [2608, 0]
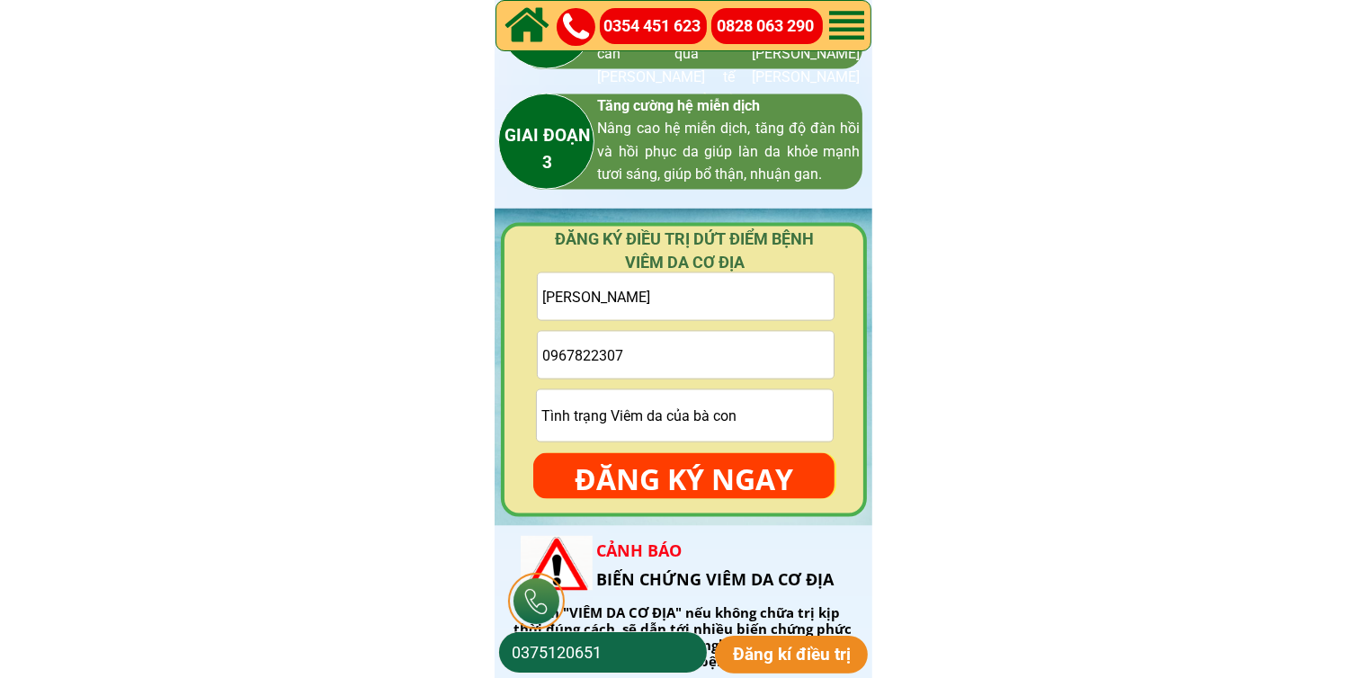
drag, startPoint x: 746, startPoint y: 351, endPoint x: 732, endPoint y: 343, distance: 15.7
click at [744, 350] on input "0967822307" at bounding box center [686, 355] width 296 height 47
paste input "0389119949"
type input "0389119949"
click at [813, 314] on input "[PERSON_NAME]" at bounding box center [686, 296] width 296 height 47
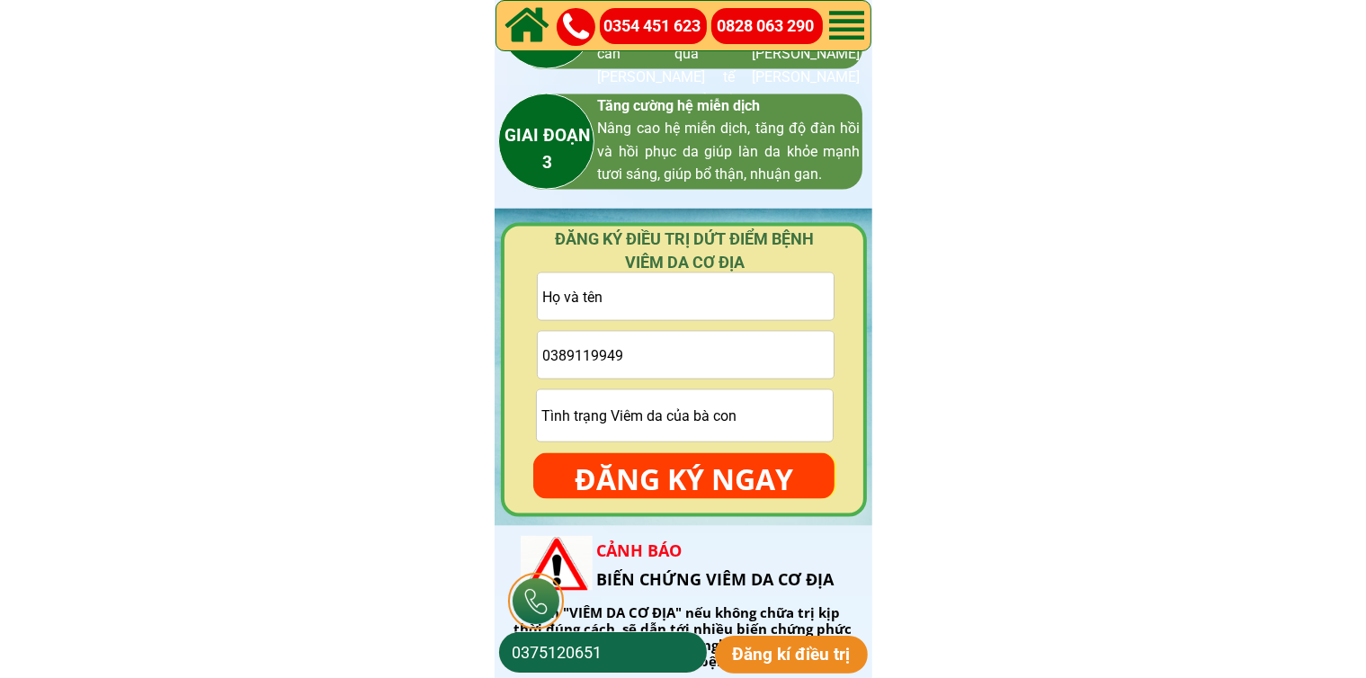
paste input "[PERSON_NAME]"
type input "[PERSON_NAME]"
click at [728, 451] on form "[PERSON_NAME] 0389119949 ĐĂNG KÝ NGAY" at bounding box center [683, 385] width 301 height 227
click at [723, 469] on p "ĐĂNG KÝ NGAY" at bounding box center [683, 479] width 301 height 52
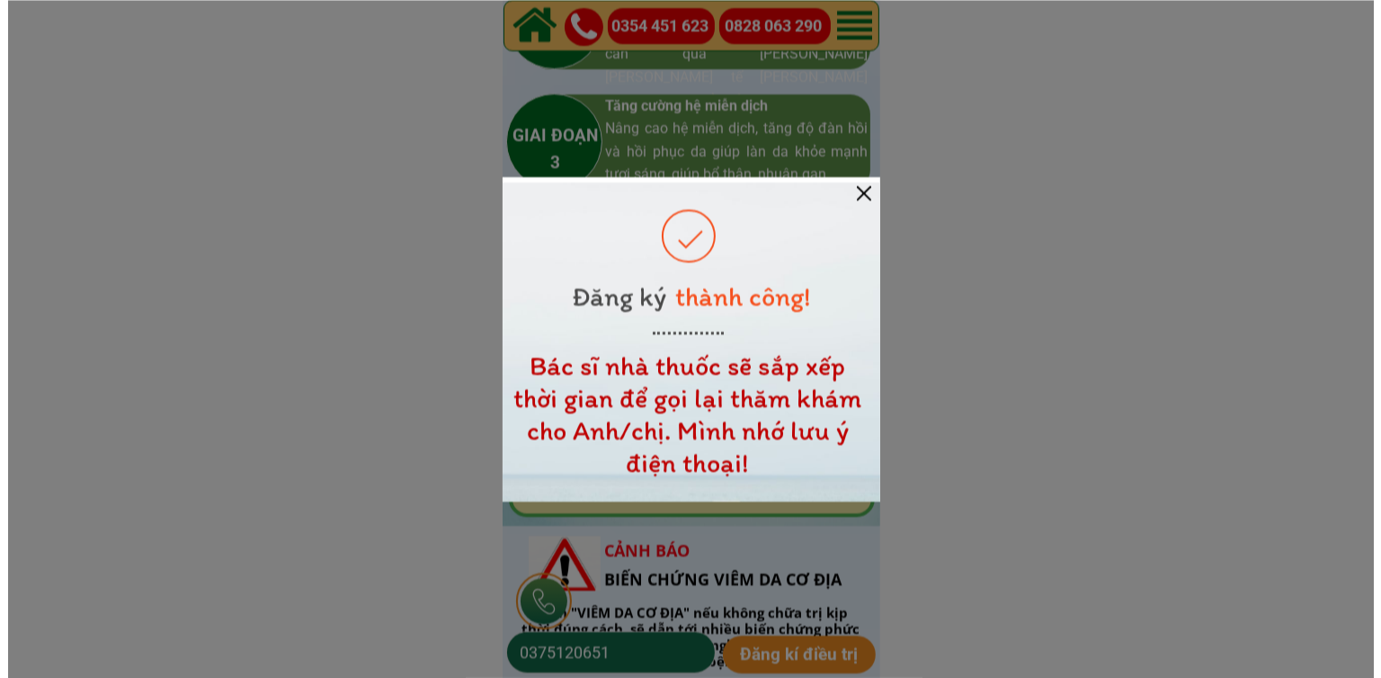
scroll to position [0, 0]
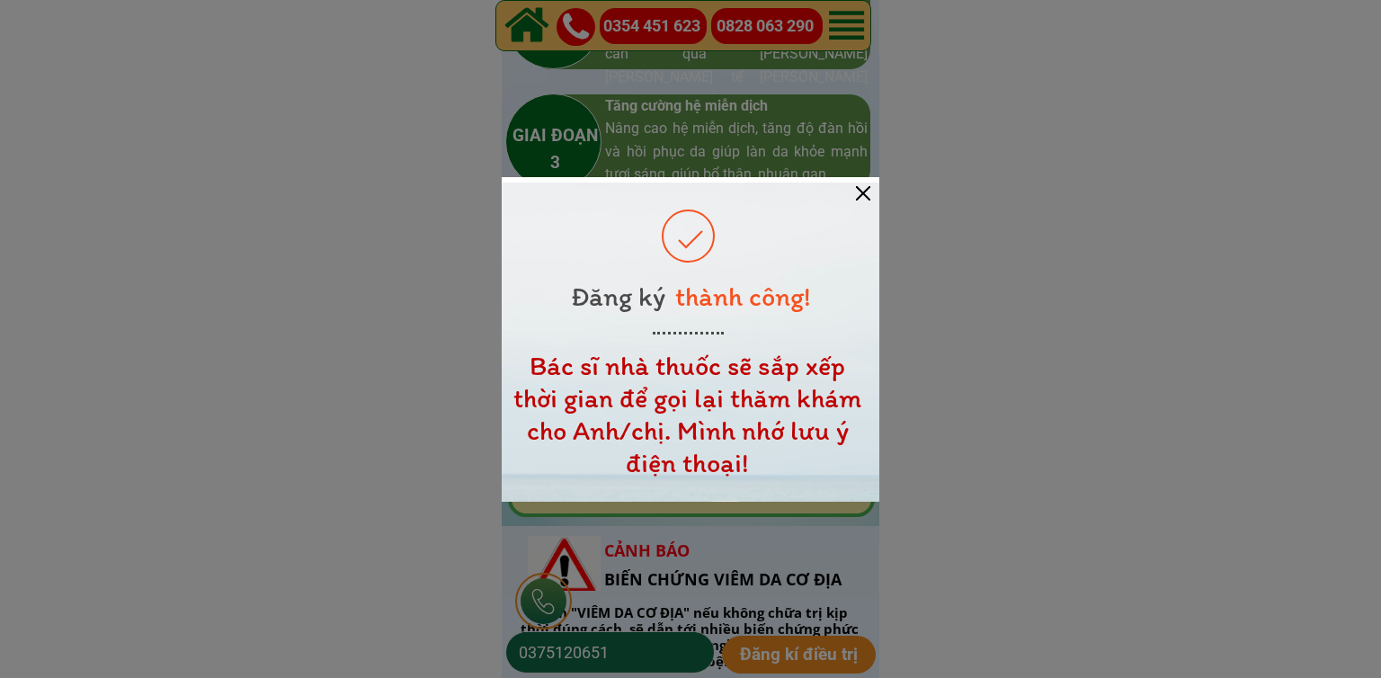
click at [872, 189] on div at bounding box center [691, 342] width 378 height 319
click at [872, 190] on div at bounding box center [691, 342] width 378 height 319
click at [865, 188] on div at bounding box center [863, 193] width 14 height 14
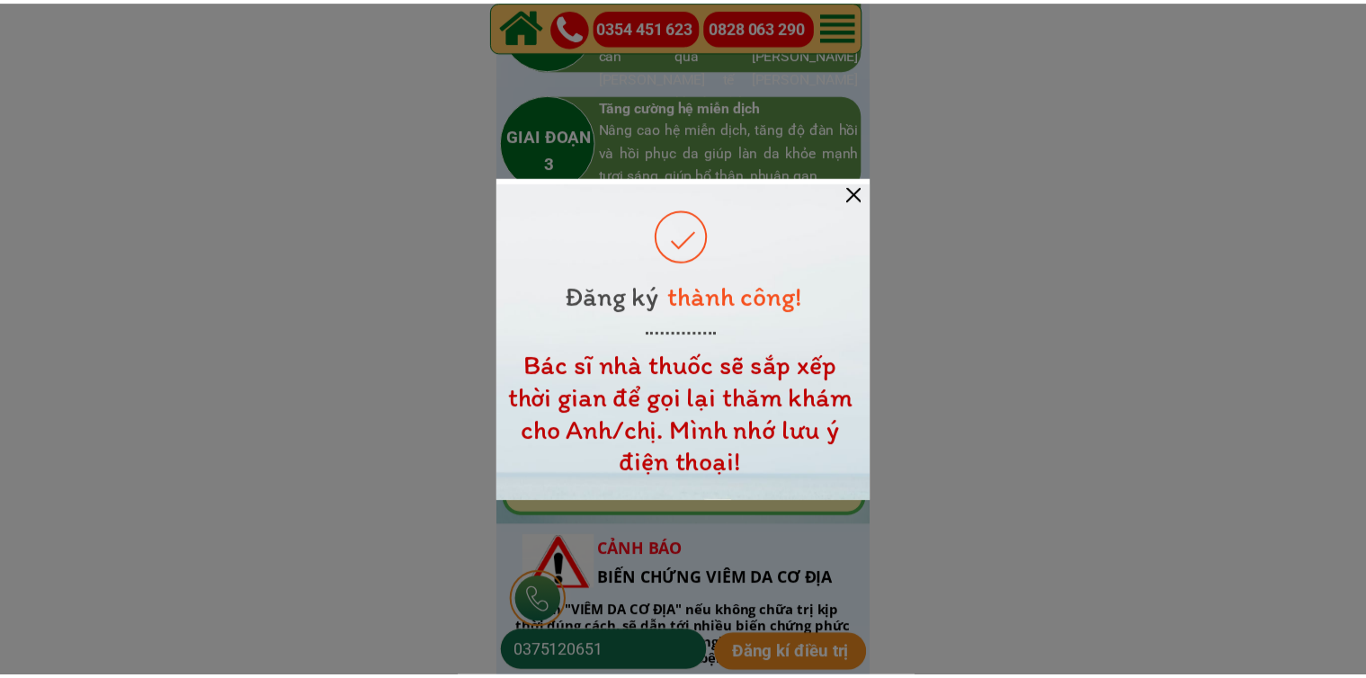
scroll to position [2608, 0]
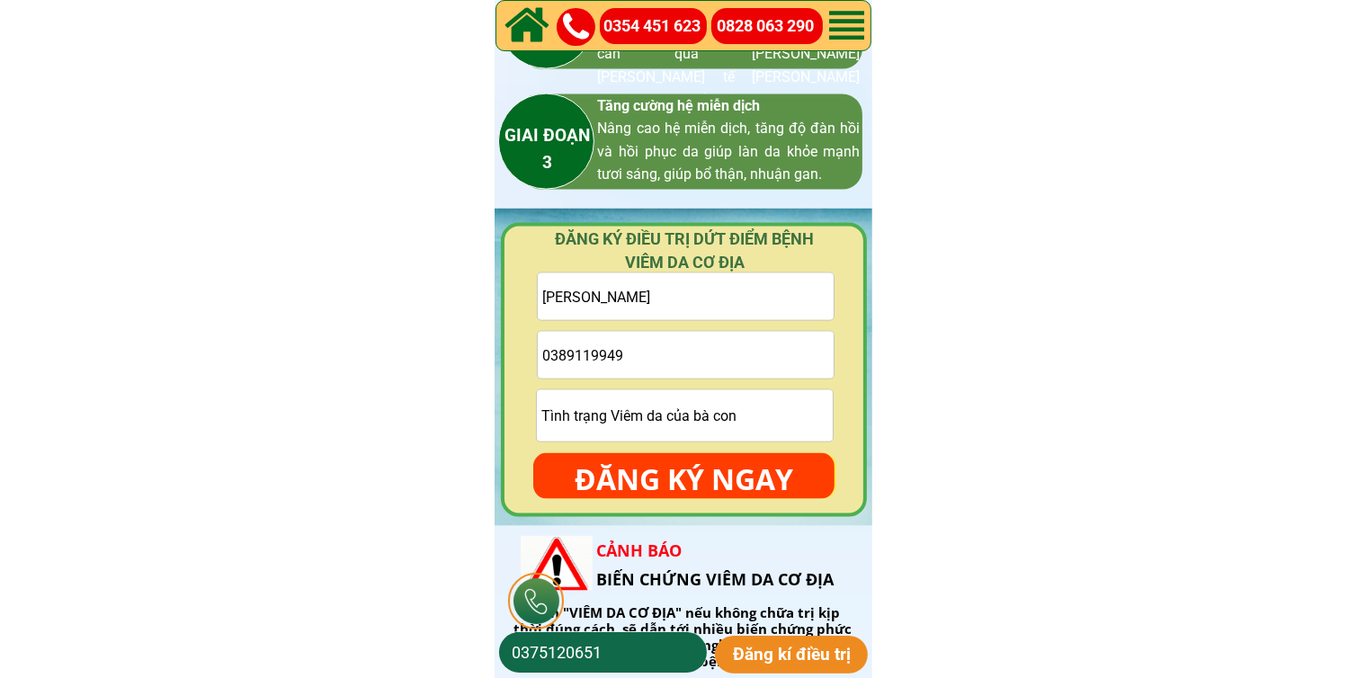
click at [739, 361] on input "0389119949" at bounding box center [686, 355] width 296 height 47
paste input "097 9518683"
type input "097 9518683"
click at [658, 309] on input "[PERSON_NAME]" at bounding box center [686, 296] width 296 height 47
paste input "[PERSON_NAME]"
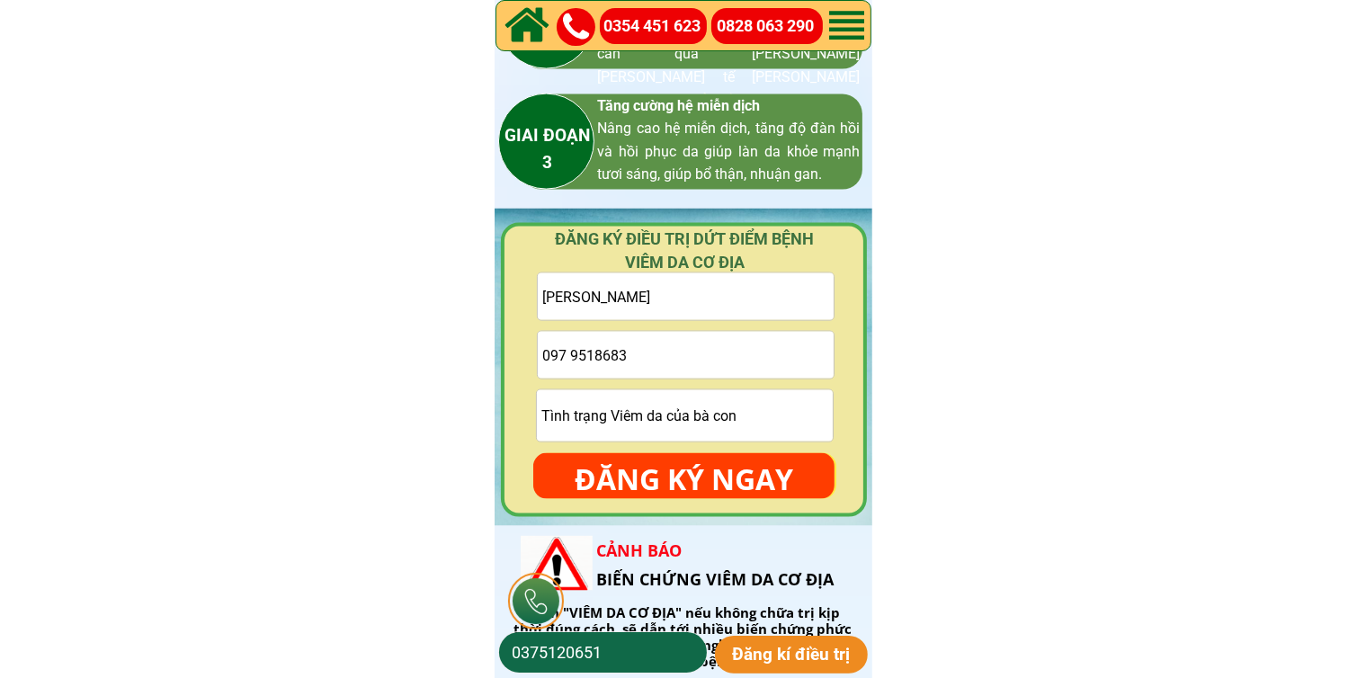
type input "[PERSON_NAME]"
click at [572, 356] on input "097 9518683" at bounding box center [686, 355] width 296 height 47
type input "0979518683"
click at [685, 463] on p "ĐĂNG KÝ NGAY" at bounding box center [683, 479] width 301 height 52
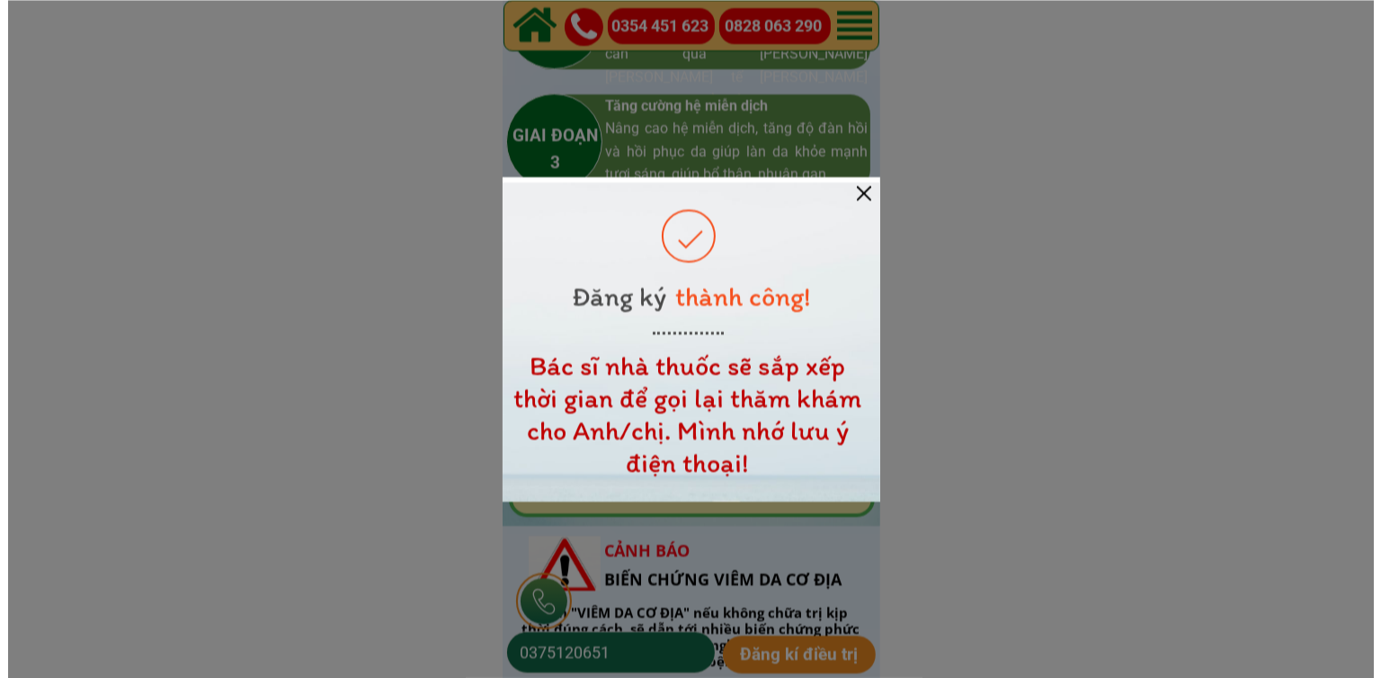
scroll to position [0, 0]
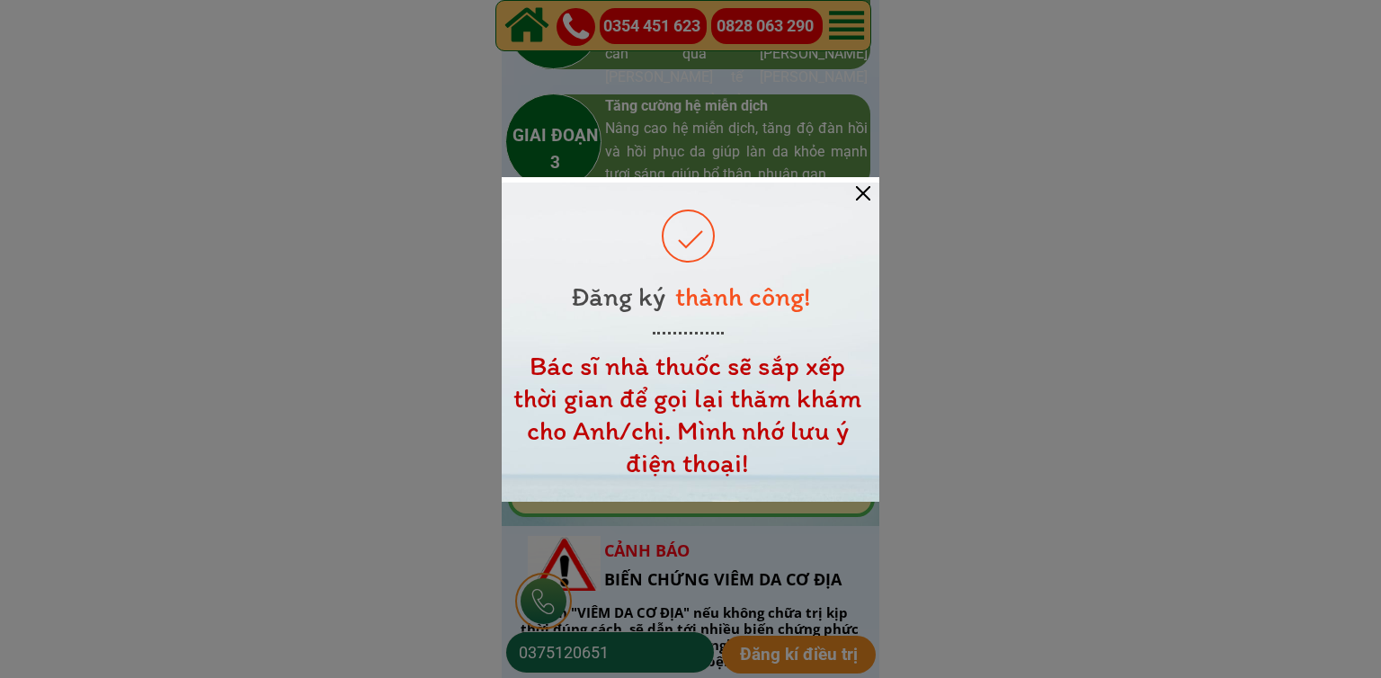
click at [861, 192] on div at bounding box center [863, 193] width 14 height 14
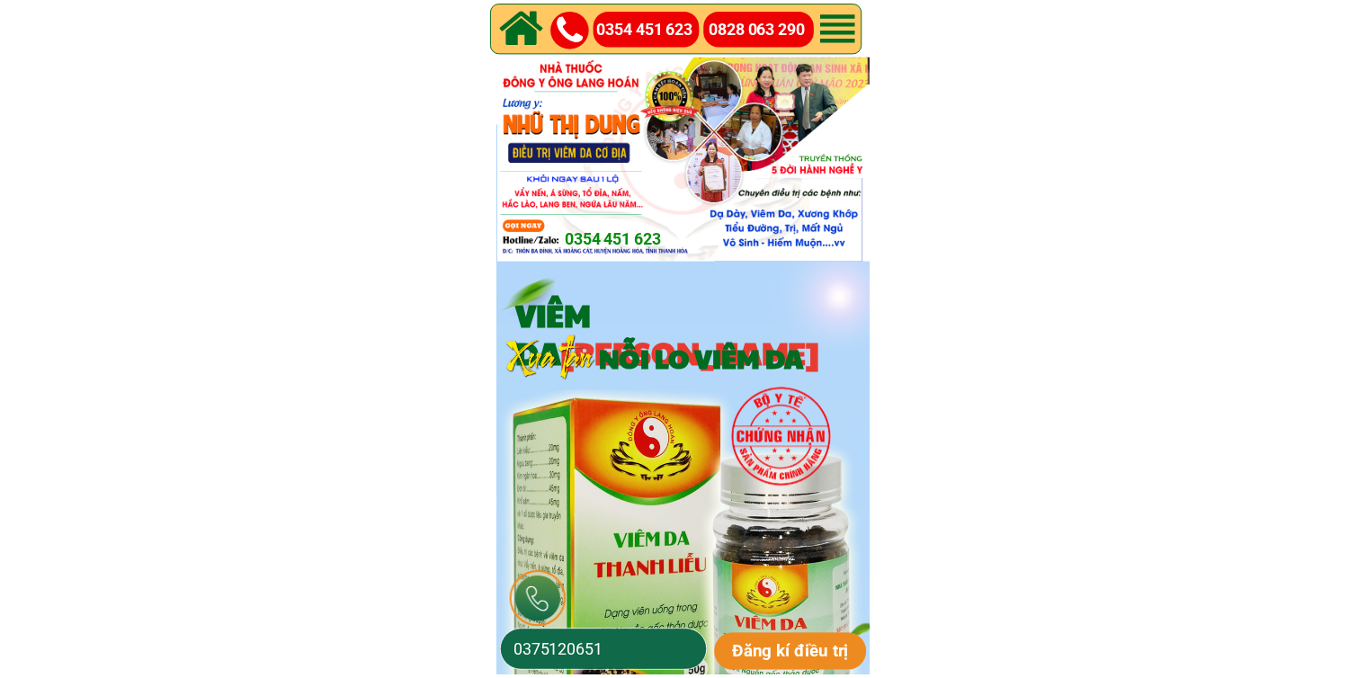
scroll to position [2608, 0]
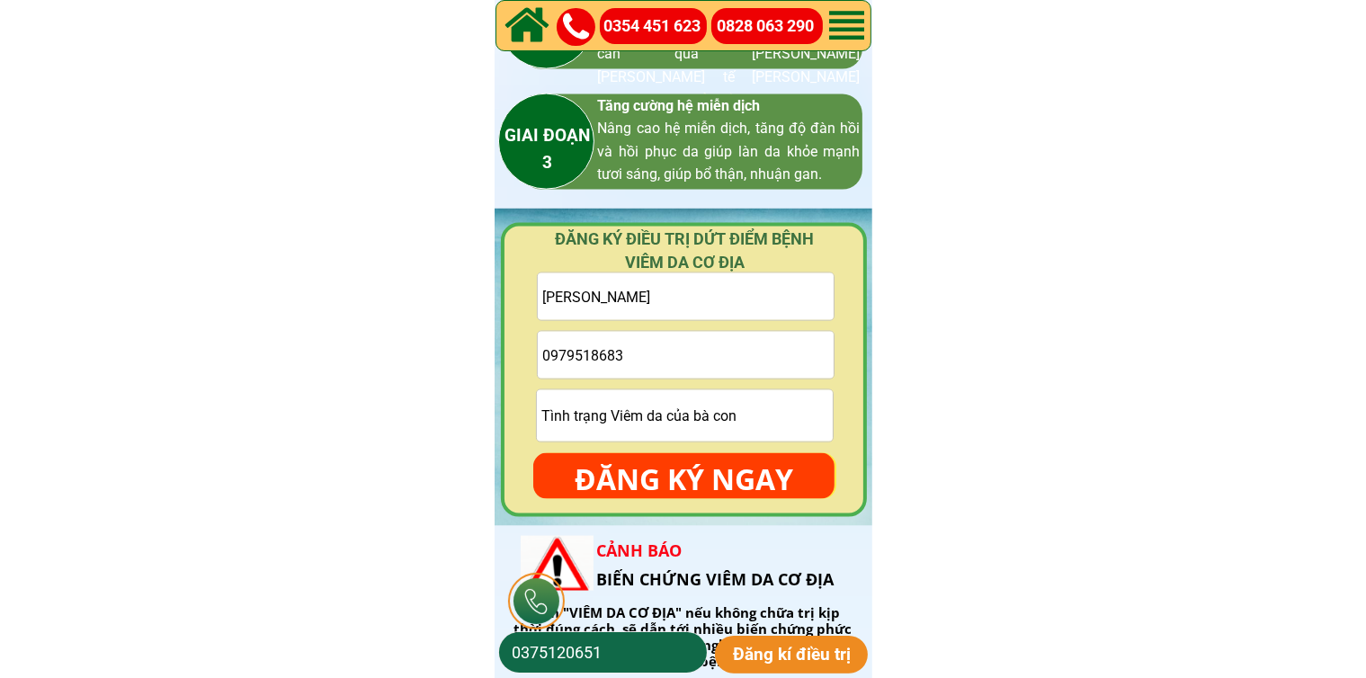
click at [761, 354] on input "0979518683" at bounding box center [686, 355] width 296 height 47
paste input "0777443800"
type input "0777443800"
click at [770, 286] on input "[PERSON_NAME]" at bounding box center [686, 296] width 296 height 47
paste input "[PERSON_NAME]"
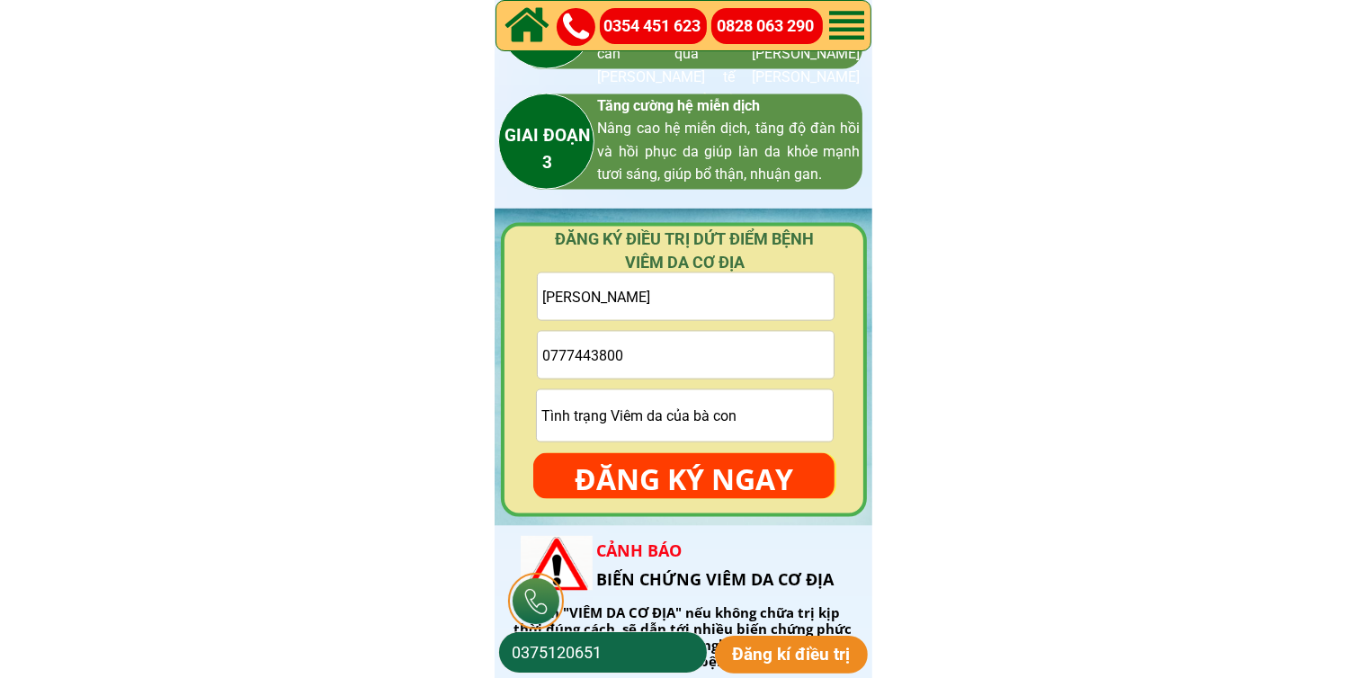
type input "[PERSON_NAME]"
click at [698, 467] on p "ĐĂNG KÝ NGAY" at bounding box center [683, 479] width 301 height 52
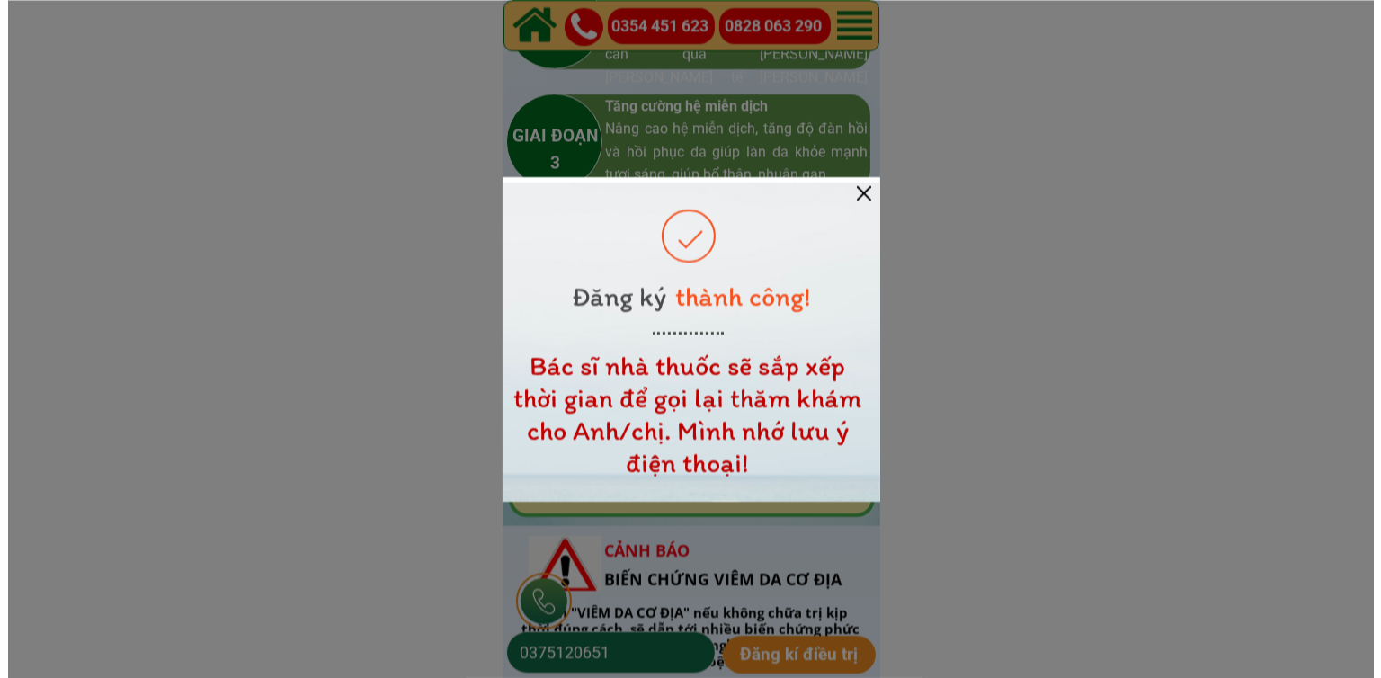
scroll to position [0, 0]
